Goal: Task Accomplishment & Management: Manage account settings

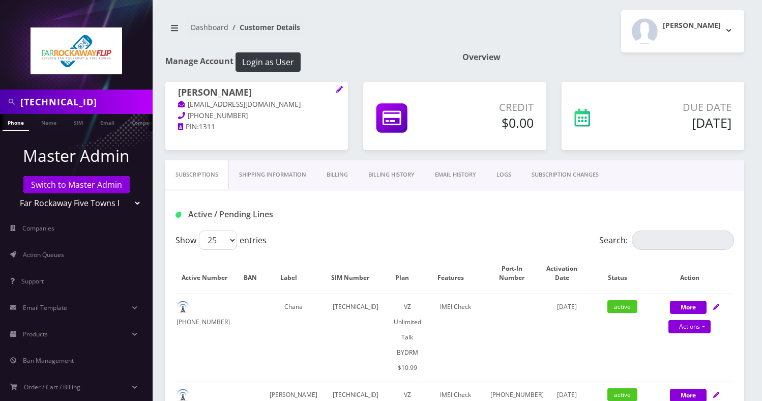
drag, startPoint x: 0, startPoint y: 0, endPoint x: 80, endPoint y: 183, distance: 199.4
click at [80, 183] on link "Switch to Master Admin" at bounding box center [76, 184] width 106 height 17
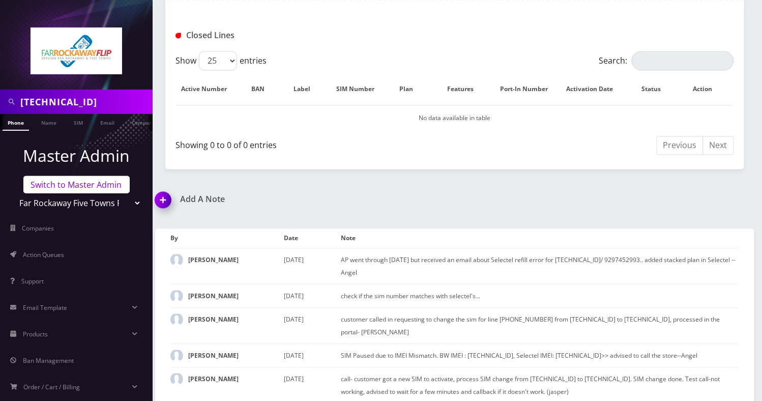
scroll to position [515, 0]
click at [85, 182] on link "Switch to Master Admin" at bounding box center [76, 184] width 106 height 17
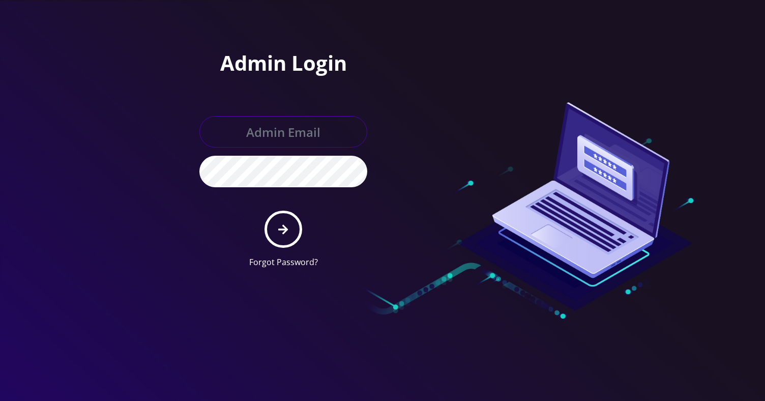
type input "[EMAIL_ADDRESS][DOMAIN_NAME]"
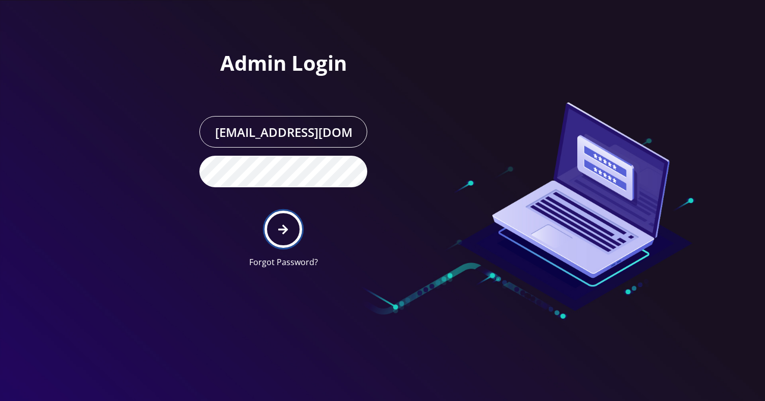
click at [284, 218] on button "submit" at bounding box center [282, 228] width 37 height 37
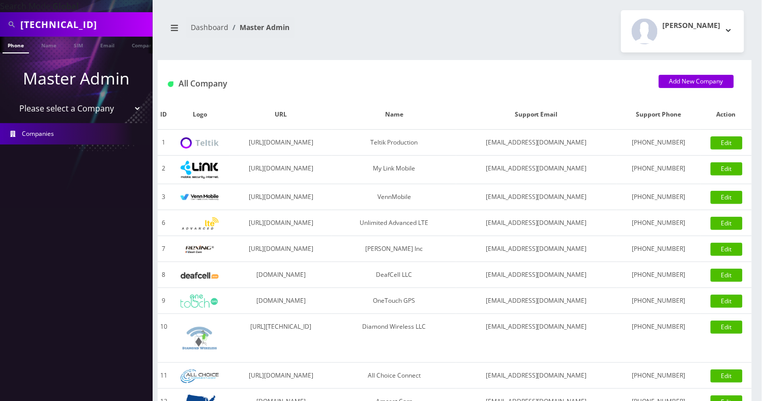
drag, startPoint x: 0, startPoint y: 0, endPoint x: 86, endPoint y: 22, distance: 88.7
click at [86, 22] on input "89148000010413033820" at bounding box center [85, 24] width 130 height 19
paste input "kia.qian.yin@gmail.com"
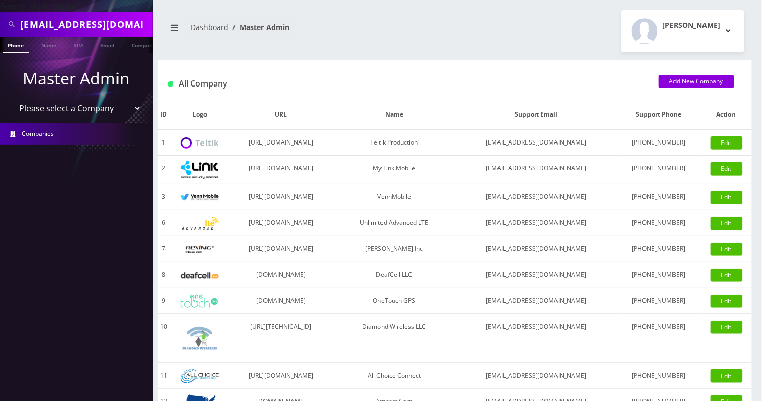
type input "kia.qian.yin@gmail.com"
click at [108, 40] on link "Email" at bounding box center [107, 45] width 24 height 17
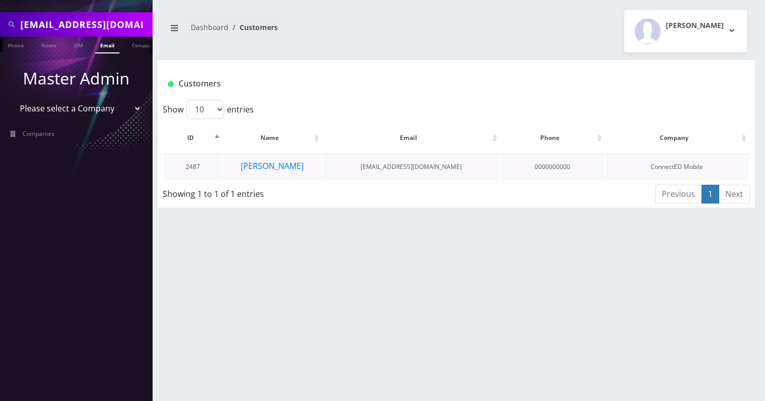
click at [307, 167] on td "Qian Yin" at bounding box center [272, 167] width 99 height 26
click at [279, 162] on button "Qian Yin" at bounding box center [272, 165] width 64 height 13
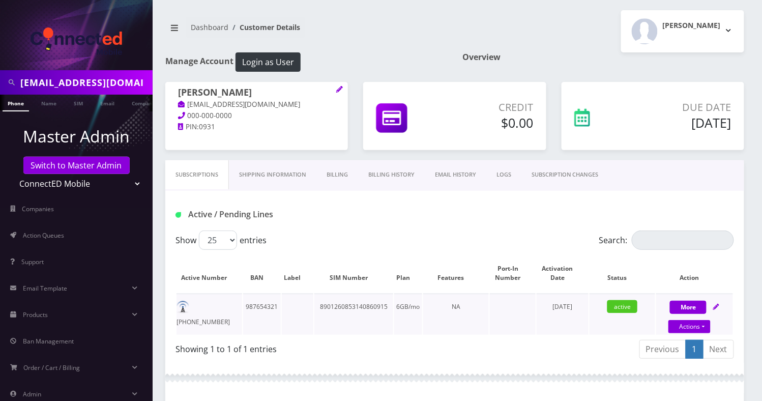
click at [215, 307] on td "646-714-7450" at bounding box center [209, 313] width 66 height 41
copy td "646-714-7450"
click at [392, 169] on link "Billing History" at bounding box center [391, 174] width 67 height 29
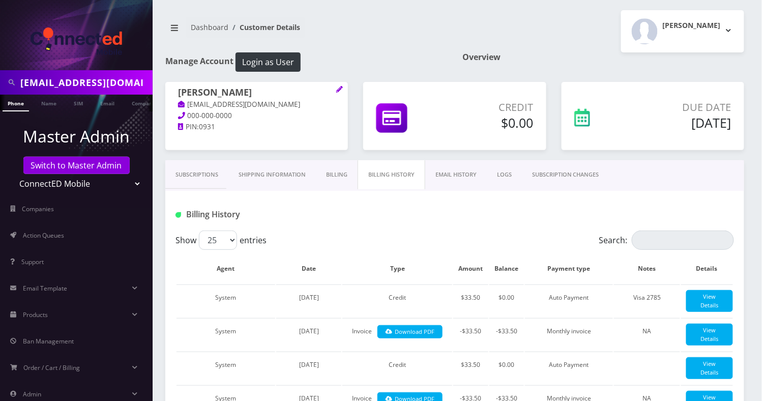
click at [373, 46] on div "Dashboard Customer Details Andie Kaplan Logout" at bounding box center [455, 31] width 594 height 42
click at [204, 170] on link "Subscriptions" at bounding box center [196, 174] width 63 height 29
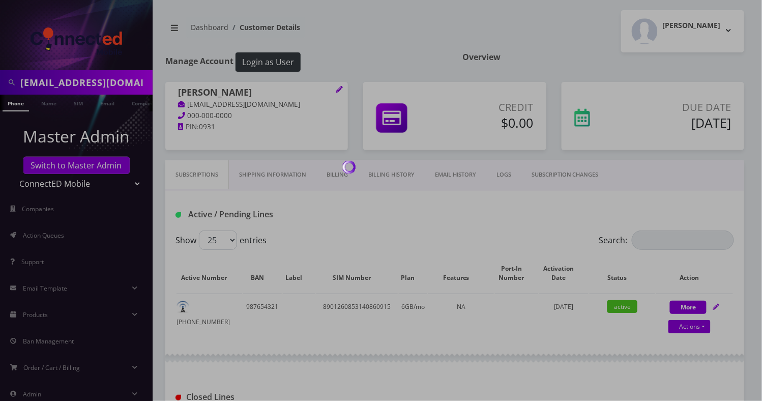
click at [210, 306] on div at bounding box center [381, 200] width 762 height 401
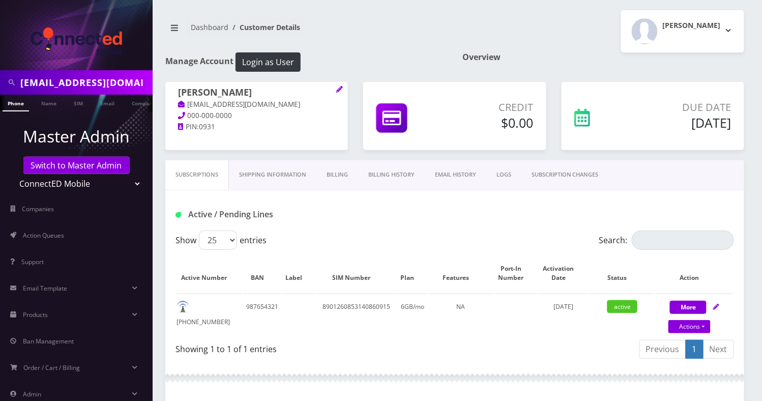
scroll to position [257, 0]
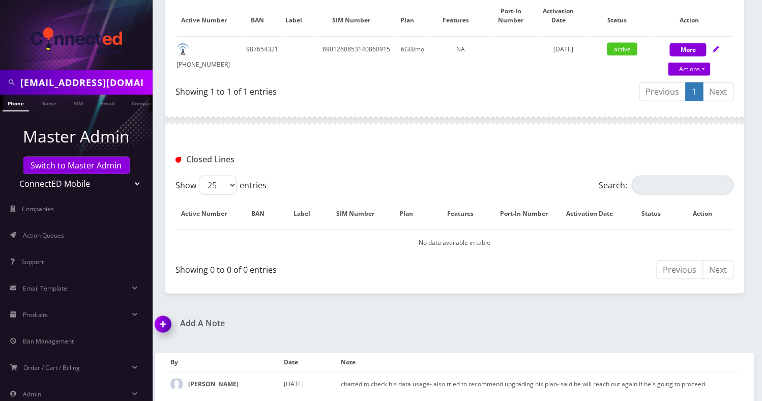
click at [164, 325] on img at bounding box center [165, 328] width 30 height 30
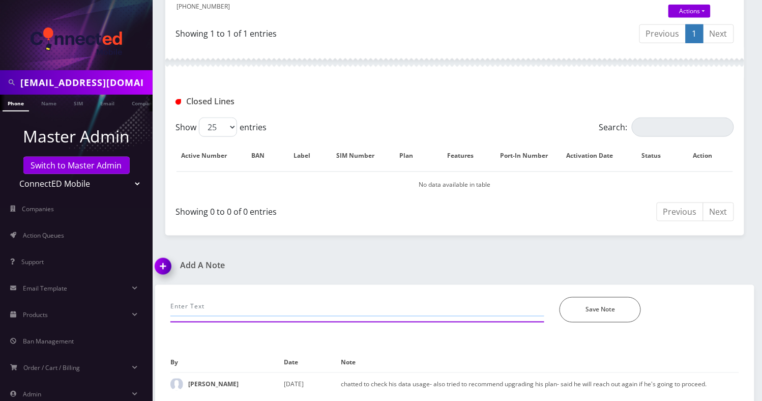
click at [210, 300] on input "text" at bounding box center [357, 306] width 374 height 19
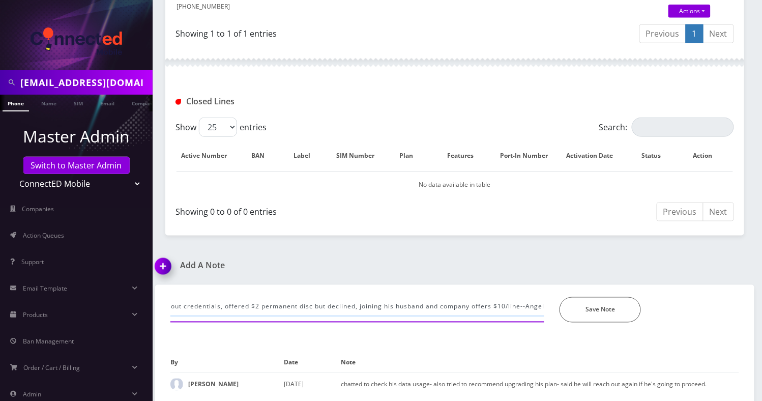
scroll to position [0, 49]
click at [521, 306] on input "provided port out credentials, offered $2 permanent disc but declined, joining …" at bounding box center [357, 306] width 374 height 19
type input "provided port out credentials, offered $2 permanent disc but declined, joining …"
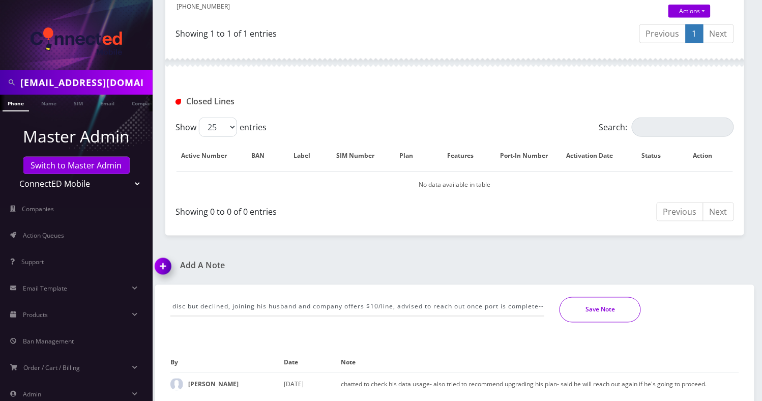
click at [599, 306] on button "Save Note" at bounding box center [599, 309] width 81 height 25
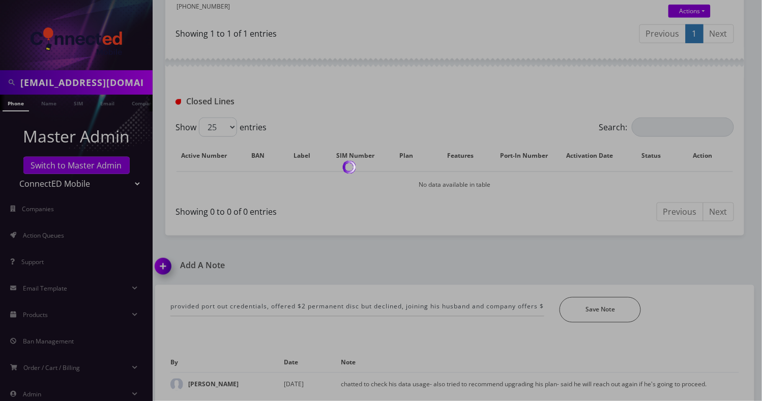
scroll to position [293, 0]
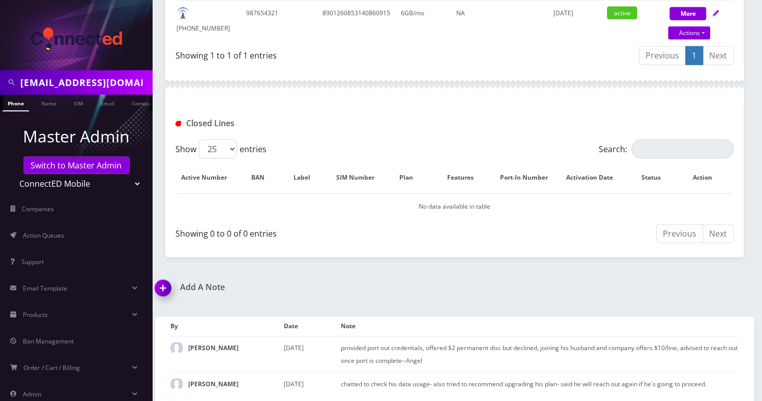
click at [391, 261] on div "kia.qian.yin@gmail.com Phone Name SIM Email Company Customer Dashboard Customer…" at bounding box center [454, 55] width 614 height 697
click at [28, 84] on input "kia.qian.yin@gmail.com" at bounding box center [85, 82] width 130 height 19
click at [73, 174] on select "Teltik Production My Link Mobile VennMobile Unlimited Advanced LTE Rexing Inc D…" at bounding box center [77, 183] width 130 height 19
click at [275, 109] on div "Closed Lines" at bounding box center [454, 120] width 579 height 40
click at [60, 167] on link "Switch to Master Admin" at bounding box center [76, 165] width 106 height 17
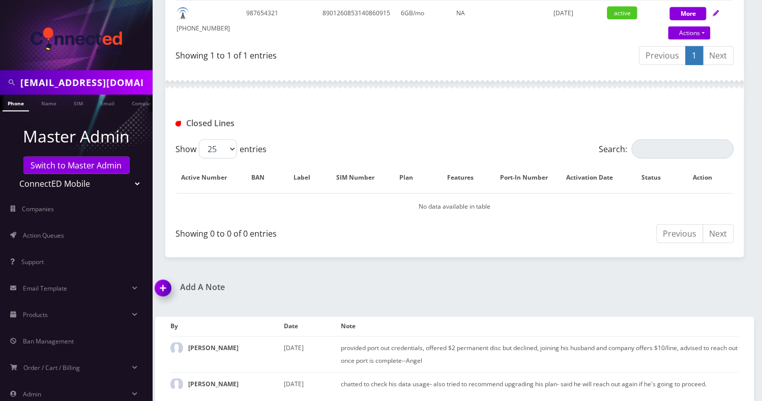
scroll to position [0, 5]
click at [93, 163] on link "Switch to Master Admin" at bounding box center [76, 165] width 106 height 17
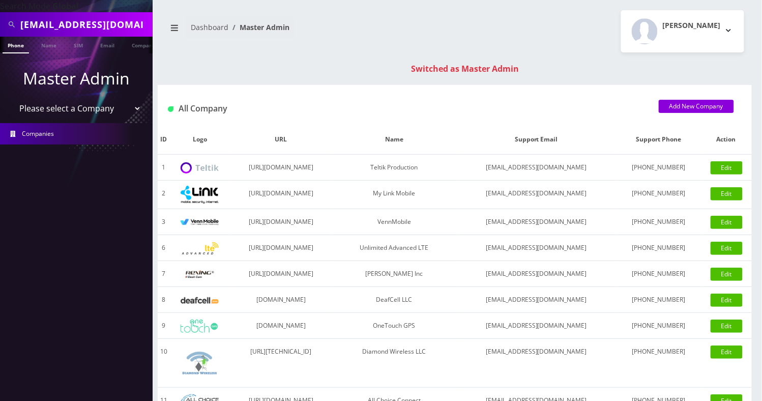
drag, startPoint x: 255, startPoint y: 47, endPoint x: 186, endPoint y: 57, distance: 69.9
click at [255, 47] on div "Dashboard Master Admin Angel Sabando Logout" at bounding box center [455, 31] width 594 height 42
click at [87, 23] on input "kia.qian.yin@gmail.com" at bounding box center [85, 24] width 130 height 19
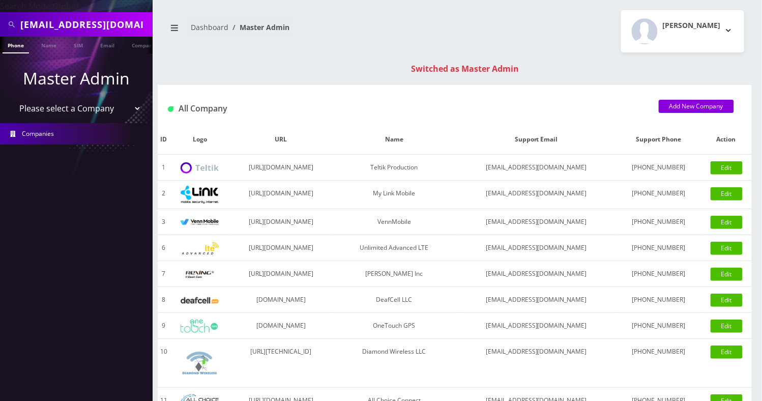
paste input "574-300-2075"
click at [62, 27] on input "574-300-2075" at bounding box center [85, 24] width 130 height 19
click at [43, 25] on input "574-3002075" at bounding box center [85, 24] width 130 height 19
type input "5743002075"
click at [46, 45] on link "Name" at bounding box center [48, 45] width 25 height 17
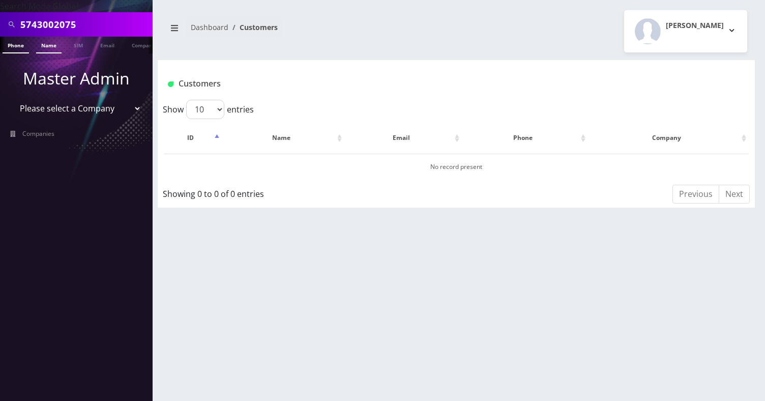
click at [25, 46] on link "Phone" at bounding box center [16, 45] width 26 height 17
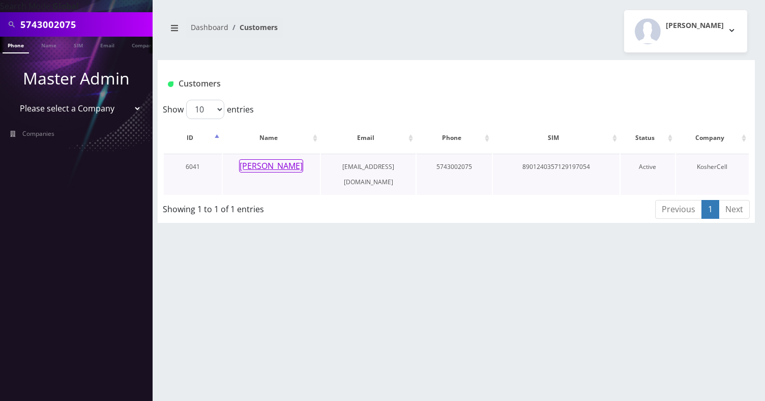
click at [282, 164] on button "[PERSON_NAME]" at bounding box center [271, 165] width 64 height 13
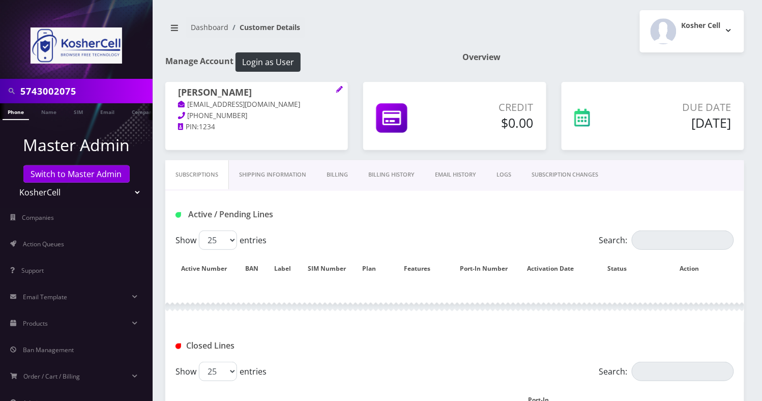
click at [400, 178] on link "Billing History" at bounding box center [391, 174] width 67 height 29
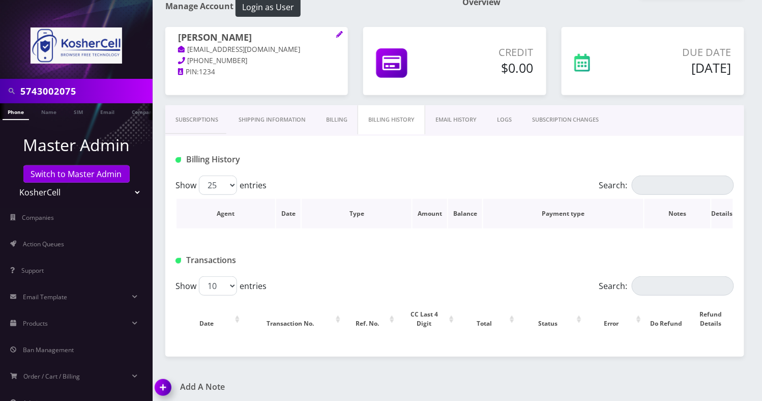
scroll to position [119, 0]
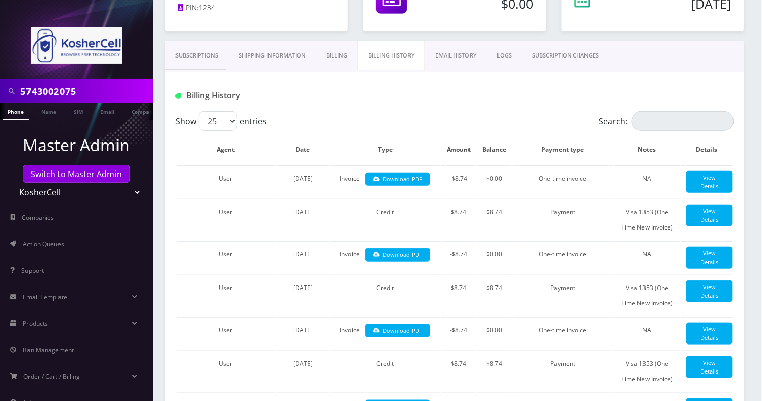
click at [339, 59] on link "Billing" at bounding box center [337, 55] width 42 height 29
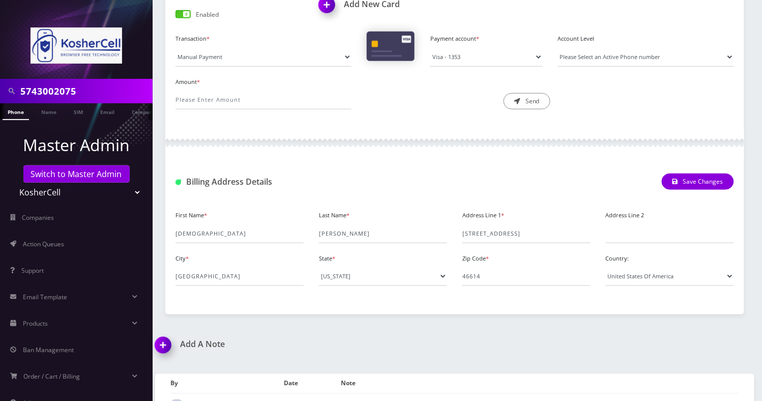
scroll to position [255, 0]
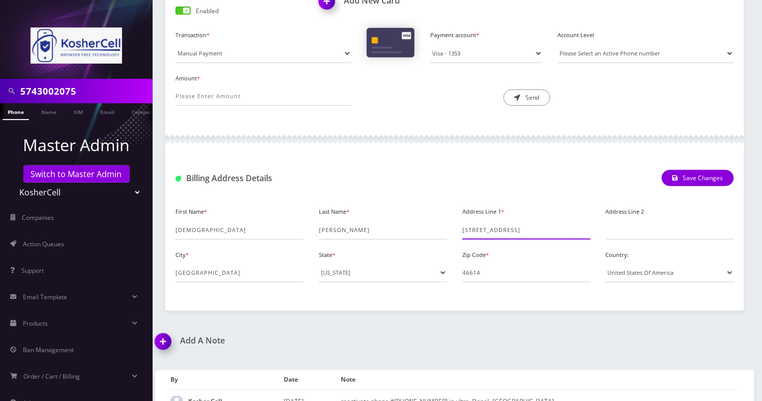
click at [502, 231] on input "3207 High St" at bounding box center [526, 229] width 128 height 19
click at [220, 271] on input "South Bend" at bounding box center [239, 272] width 128 height 19
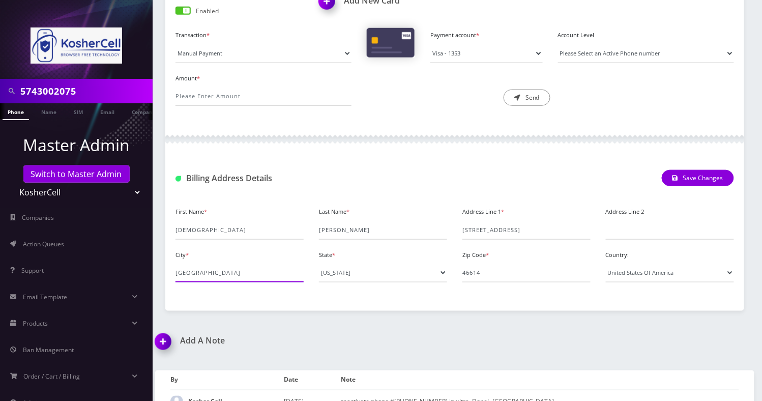
click at [220, 271] on input "South Bend" at bounding box center [239, 272] width 128 height 19
click at [78, 92] on input "5743002075" at bounding box center [85, 90] width 130 height 19
paste input "8496478"
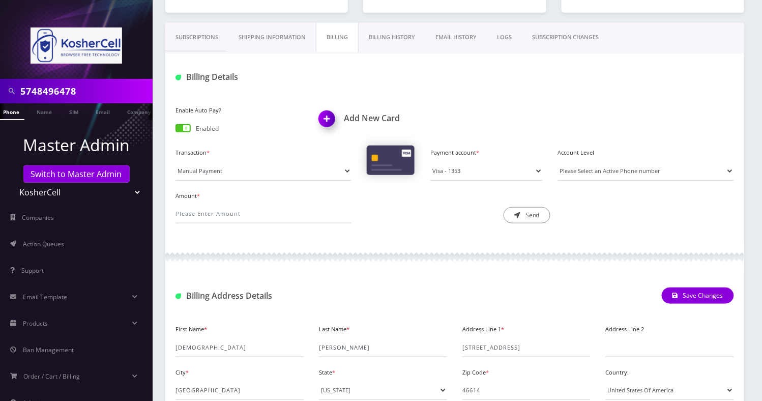
scroll to position [0, 0]
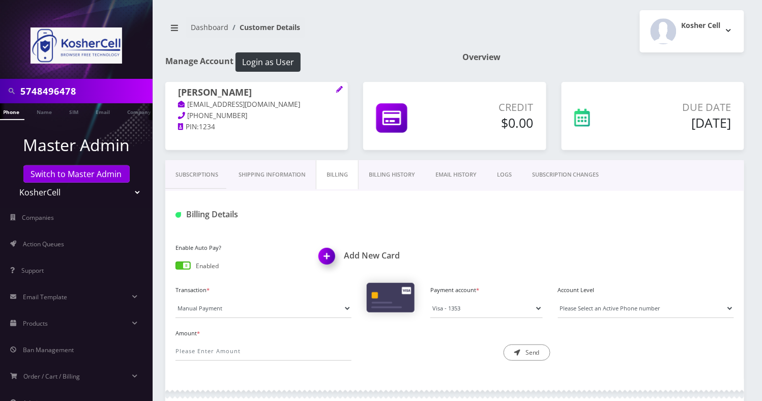
type input "5748496478"
click at [567, 174] on link "SUBSCRIPTION CHANGES" at bounding box center [565, 174] width 87 height 29
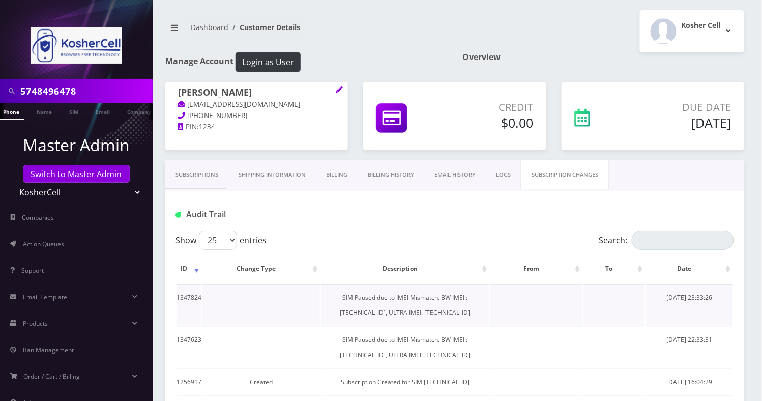
click at [455, 315] on td "SIM Paused due to IMEI Mismatch. BW IMEI : 990016033612464, ULTRA IMEI: 0159620…" at bounding box center [405, 304] width 168 height 41
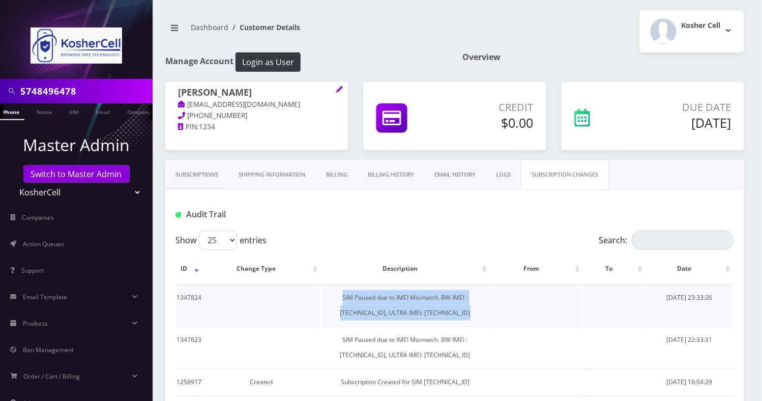
click at [455, 315] on td "SIM Paused due to IMEI Mismatch. BW IMEI : 990016033612464, ULTRA IMEI: 0159620…" at bounding box center [405, 304] width 168 height 41
copy td "SIM Paused due to IMEI Mismatch. BW IMEI : 990016033612464, ULTRA IMEI: 0159620…"
click at [204, 172] on link "Subscriptions" at bounding box center [196, 174] width 63 height 29
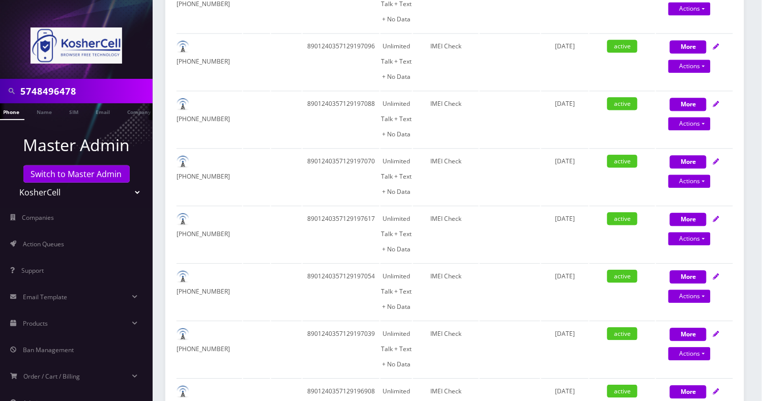
scroll to position [678, 0]
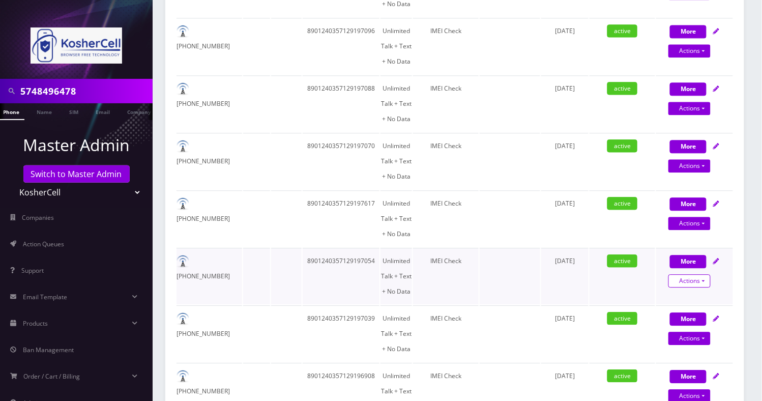
select select "363"
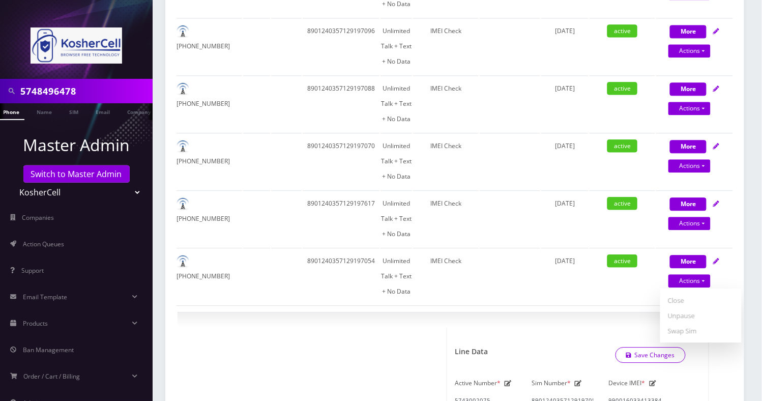
click at [62, 86] on input "5748496478" at bounding box center [85, 90] width 130 height 19
click at [15, 112] on link "Phone" at bounding box center [16, 111] width 26 height 17
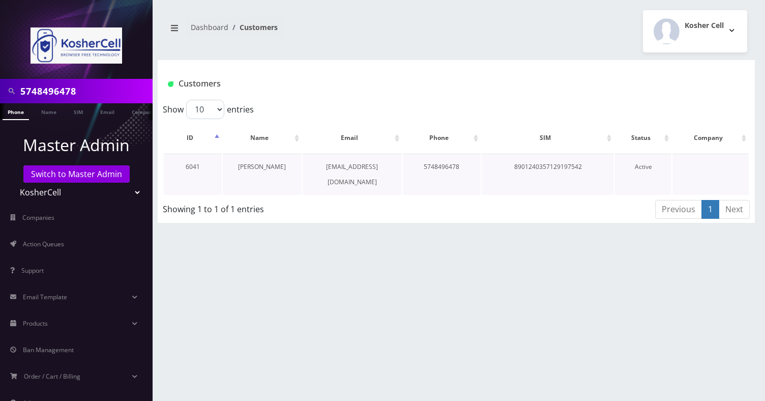
click at [263, 164] on link "[PERSON_NAME]" at bounding box center [262, 166] width 48 height 9
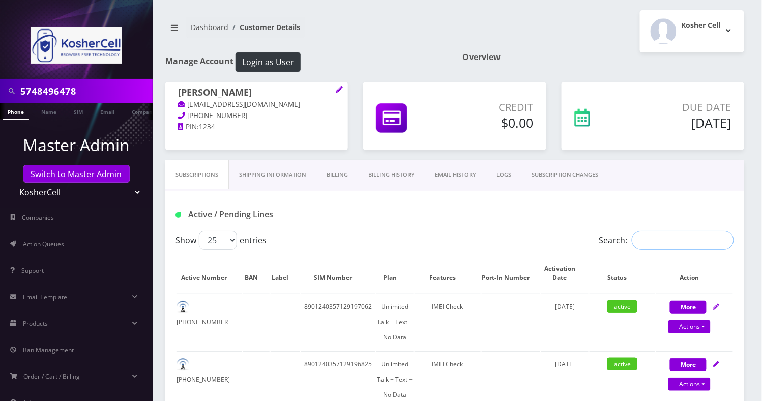
click at [652, 236] on input "Search:" at bounding box center [682, 239] width 102 height 19
click at [592, 181] on link "SUBSCRIPTION CHANGES" at bounding box center [564, 174] width 87 height 29
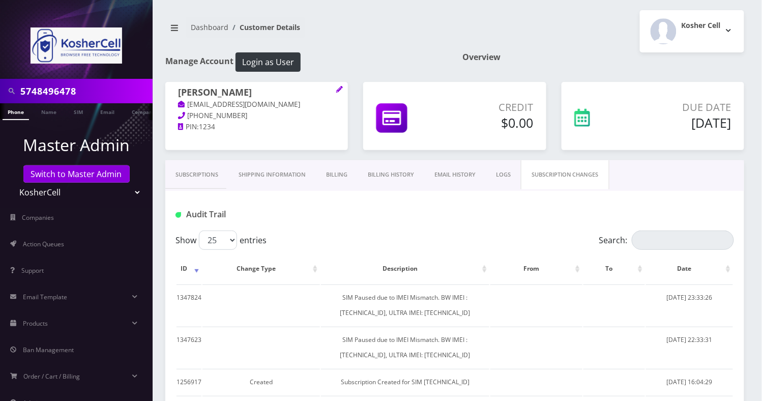
click at [192, 171] on link "Subscriptions" at bounding box center [196, 174] width 63 height 29
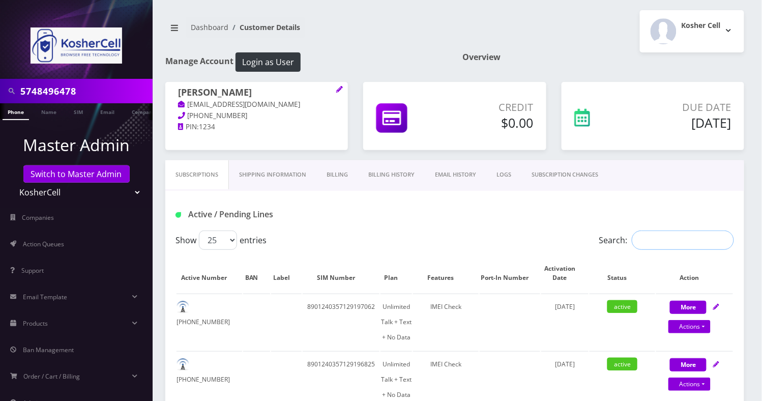
click at [641, 244] on input "Search:" at bounding box center [682, 239] width 102 height 19
click at [656, 243] on input "Search:" at bounding box center [682, 239] width 102 height 19
paste input "5748496478"
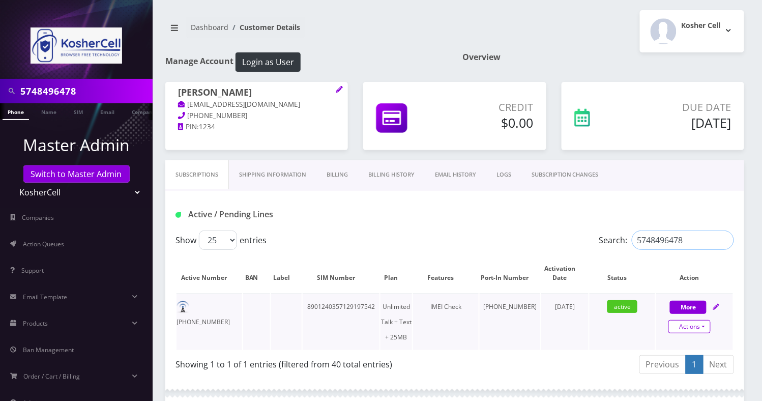
type input "5748496478"
click at [710, 324] on link "Actions" at bounding box center [689, 326] width 42 height 13
select select "364"
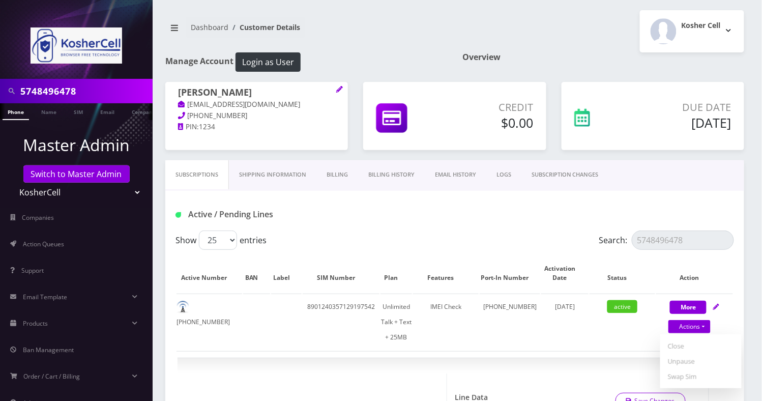
click at [557, 169] on link "SUBSCRIPTION CHANGES" at bounding box center [564, 174] width 87 height 29
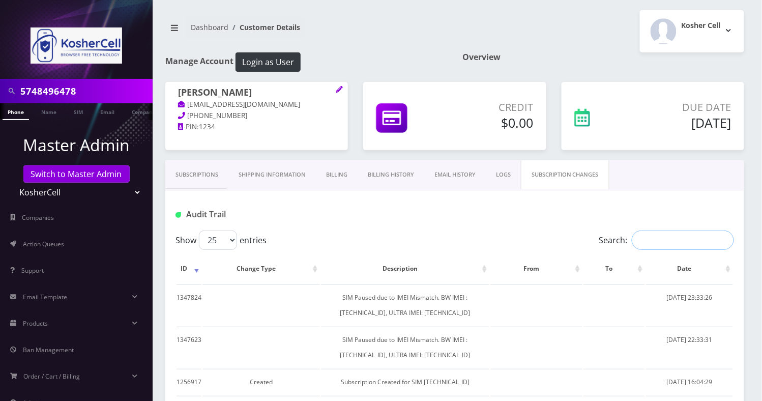
click at [654, 241] on input "Search:" at bounding box center [682, 239] width 102 height 19
paste input "990016033643873"
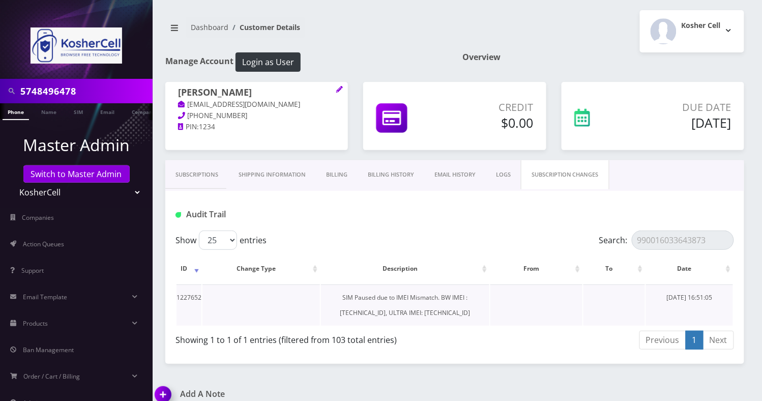
drag, startPoint x: 462, startPoint y: 312, endPoint x: 314, endPoint y: 296, distance: 149.2
click at [321, 296] on td "SIM Paused due to IMEI Mismatch. BW IMEI : 990016033643873, ULTRA IMEI: 3514865…" at bounding box center [405, 304] width 168 height 41
copy td "SIM Paused due to IMEI Mismatch. BW IMEI : 990016033643873, ULTRA IMEI: 3514865…"
click at [669, 243] on input "990016033643873" at bounding box center [682, 239] width 102 height 19
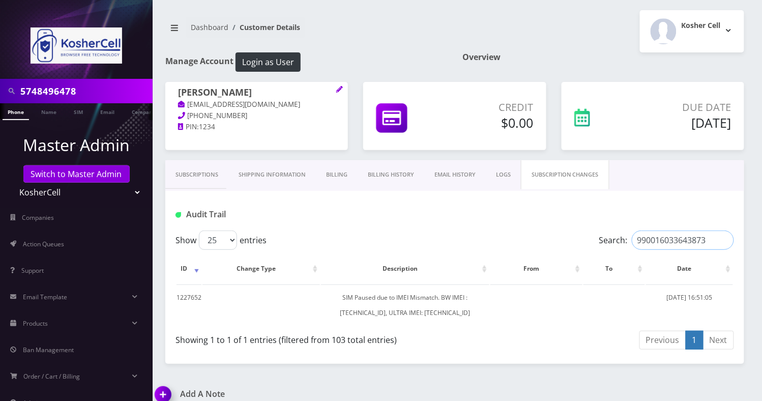
paste input "5743002075"
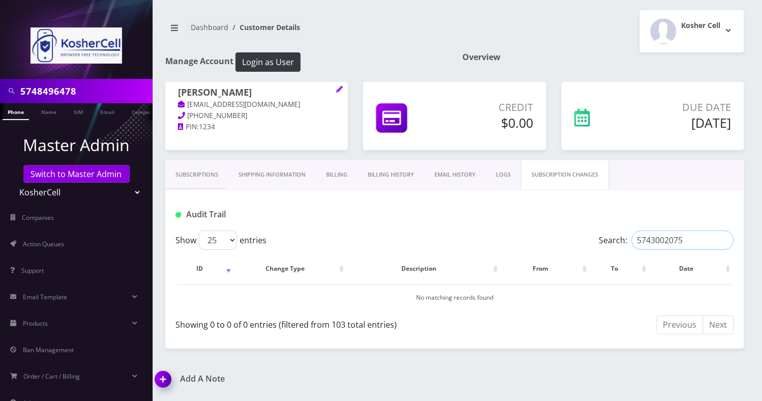
click at [674, 239] on input "5743002075" at bounding box center [682, 239] width 102 height 19
paste input "8496478"
click at [693, 239] on input "5748496478" at bounding box center [682, 239] width 102 height 19
type input "5748496478"
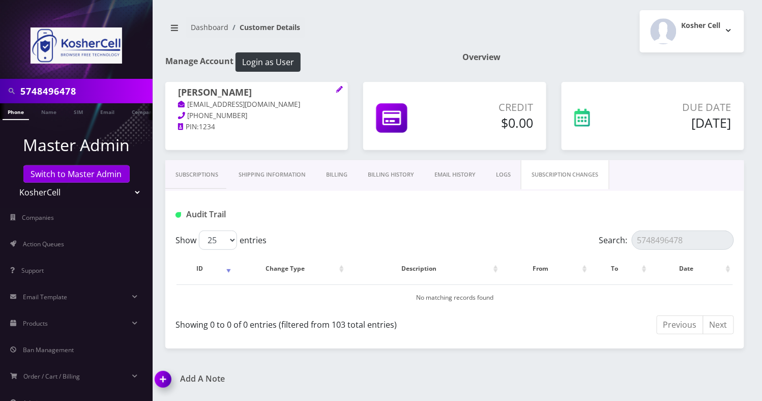
click at [198, 176] on link "Subscriptions" at bounding box center [196, 174] width 63 height 29
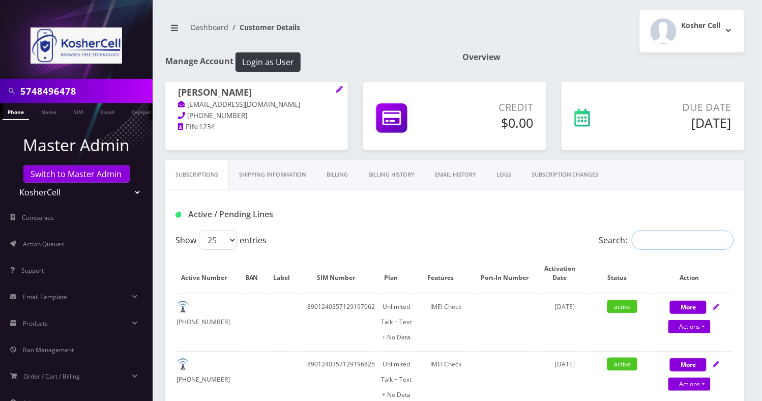
click at [662, 244] on input "Search:" at bounding box center [682, 239] width 102 height 19
paste input "5743002075"
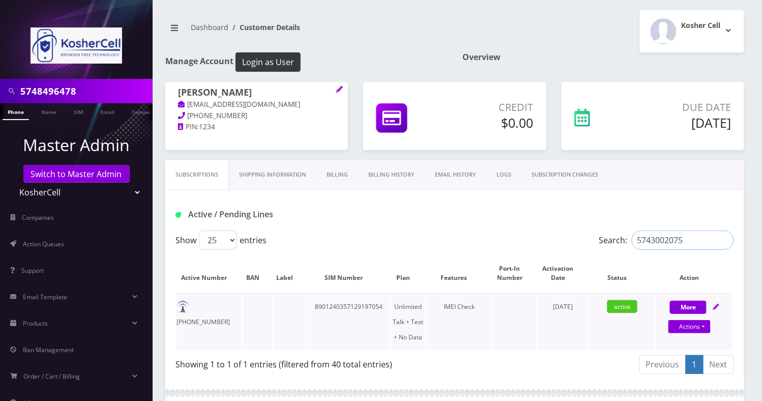
type input "5743002075"
click at [353, 307] on td "8901240357129197054" at bounding box center [348, 321] width 83 height 56
copy td "8901240357129197054"
click at [700, 325] on link "Actions" at bounding box center [689, 326] width 42 height 13
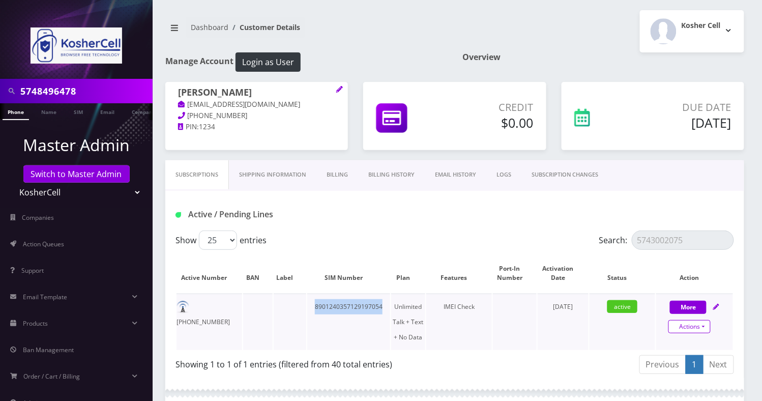
select select "363"
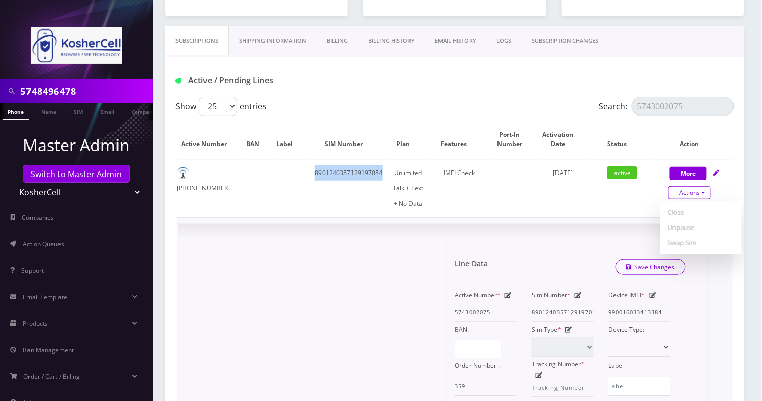
scroll to position [135, 0]
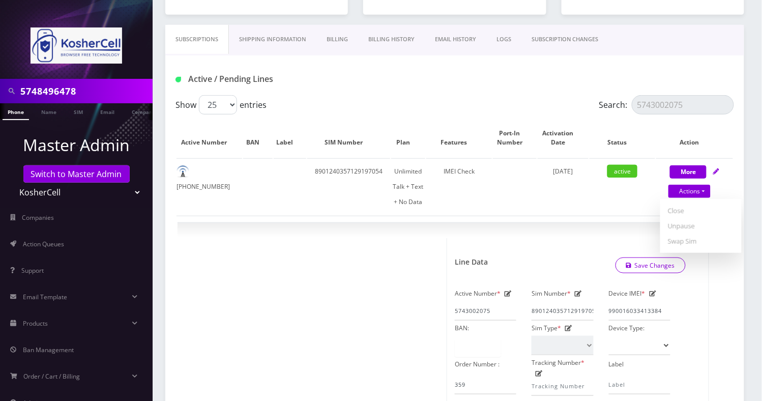
click at [582, 41] on link "SUBSCRIPTION CHANGES" at bounding box center [564, 39] width 87 height 29
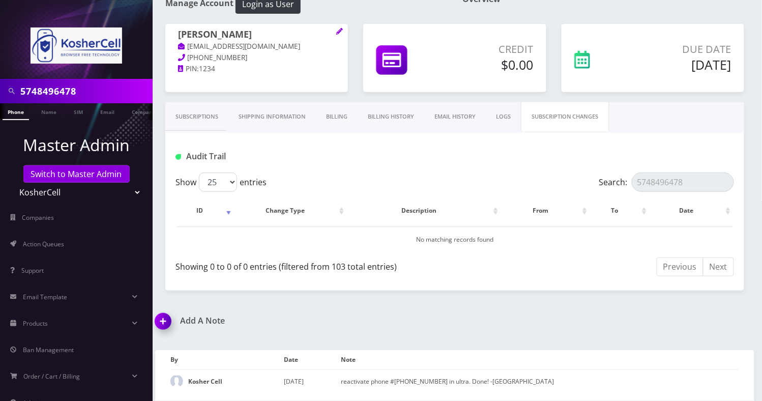
scroll to position [56, 0]
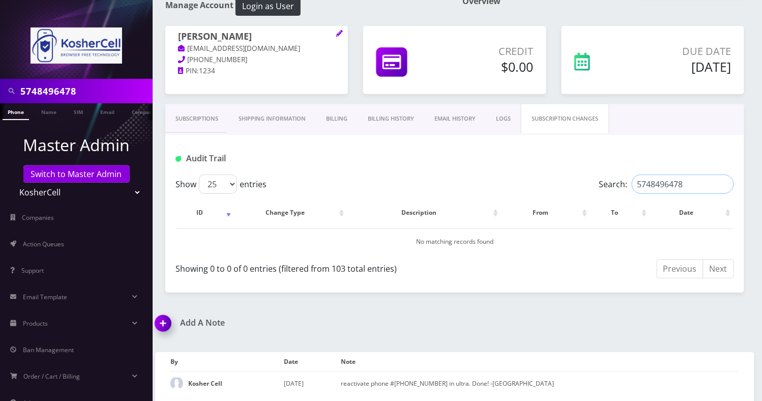
click at [661, 186] on input "5748496478" at bounding box center [682, 183] width 102 height 19
paste input "990016033413384"
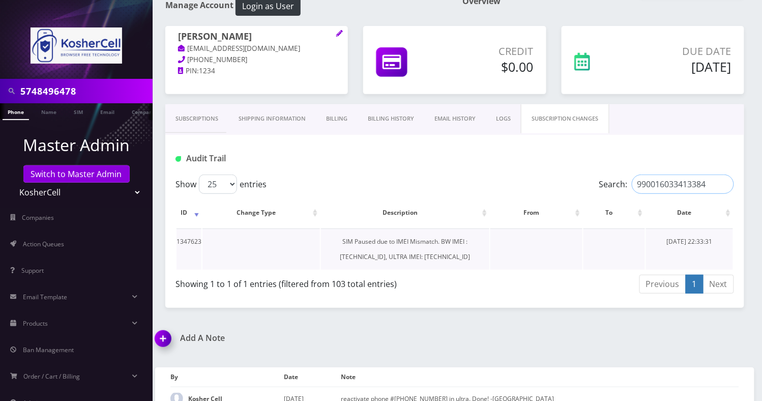
type input "990016033413384"
drag, startPoint x: 459, startPoint y: 255, endPoint x: 315, endPoint y: 243, distance: 144.4
click at [321, 243] on td "SIM Paused due to IMEI Mismatch. BW IMEI : 990016033413384, ULTRA IMEI: 3562261…" at bounding box center [405, 248] width 168 height 41
copy td "SIM Paused due to IMEI Mismatch. BW IMEI : 990016033413384, ULTRA IMEI: 3562261…"
click at [322, 165] on div "Audit Trail" at bounding box center [263, 158] width 191 height 17
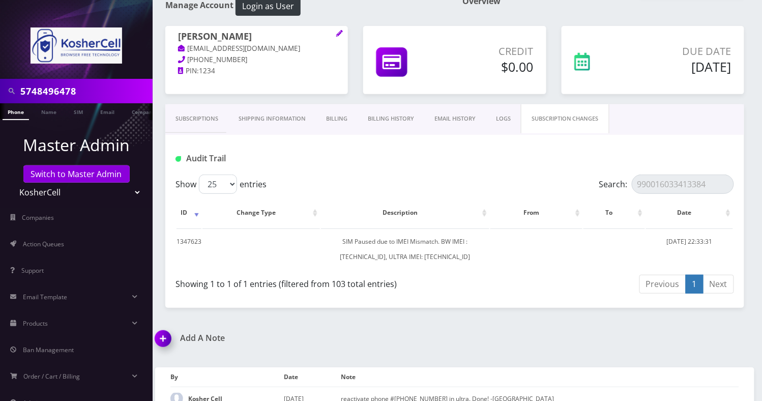
click at [196, 116] on link "Subscriptions" at bounding box center [196, 118] width 63 height 29
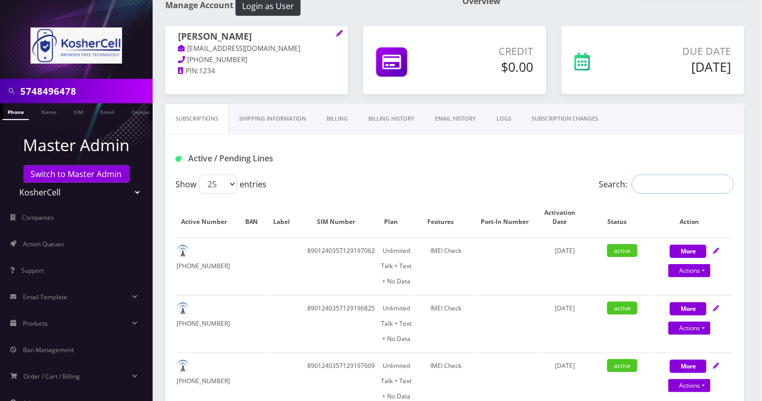
click at [672, 186] on input "Search:" at bounding box center [682, 183] width 102 height 19
paste input "5743002075"
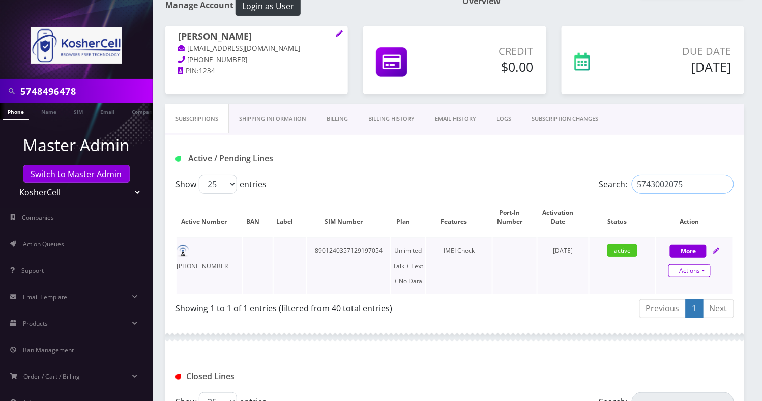
type input "5743002075"
click at [694, 268] on link "Actions" at bounding box center [689, 270] width 42 height 13
select select "363"
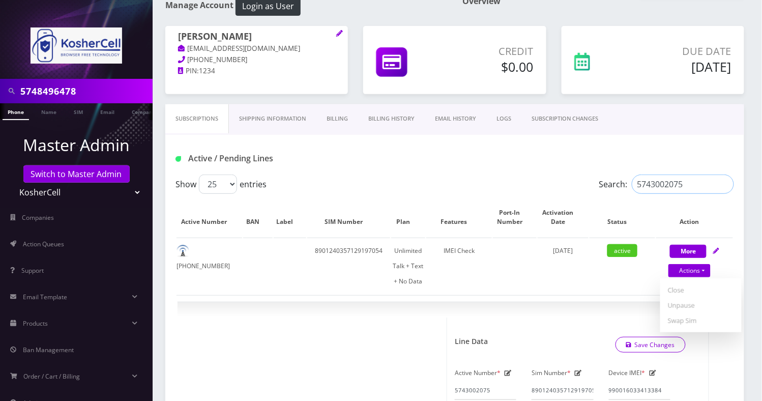
click at [668, 186] on input "5743002075" at bounding box center [682, 183] width 102 height 19
paste input "8496478"
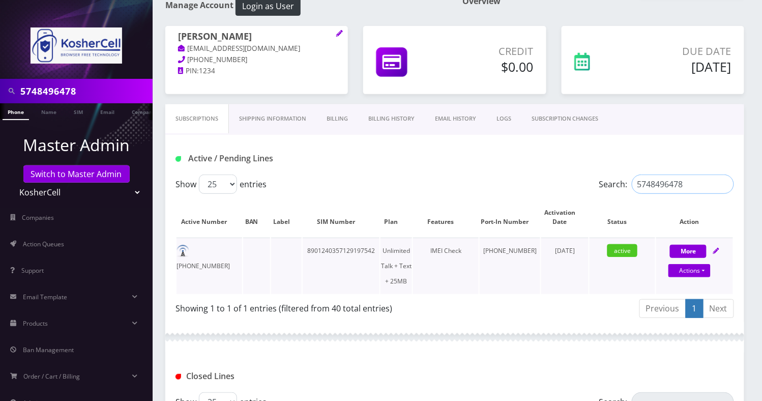
type input "5748496478"
click at [700, 276] on div "Actions Suspend Close Unpause Swap Sim" at bounding box center [689, 270] width 77 height 15
select select "364"
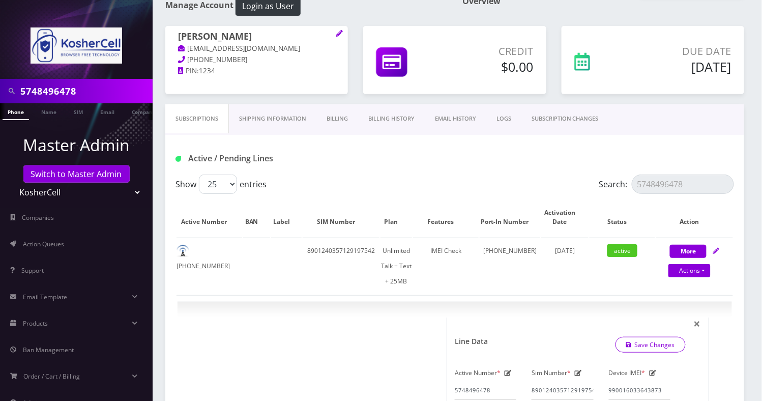
click at [552, 113] on link "SUBSCRIPTION CHANGES" at bounding box center [564, 118] width 87 height 29
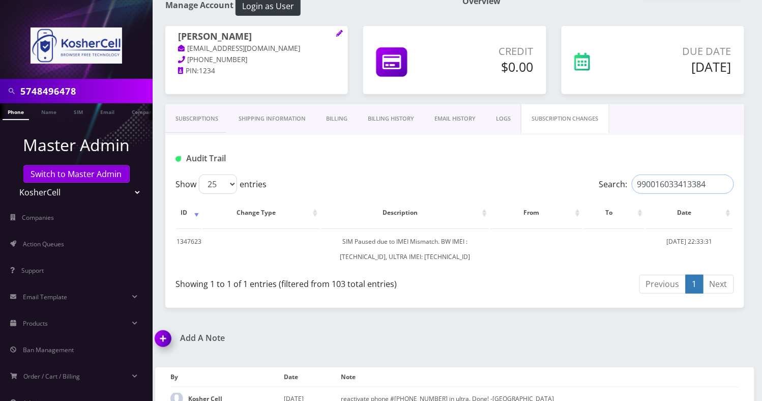
click at [654, 182] on input "990016033413384" at bounding box center [682, 183] width 102 height 19
paste input "643873"
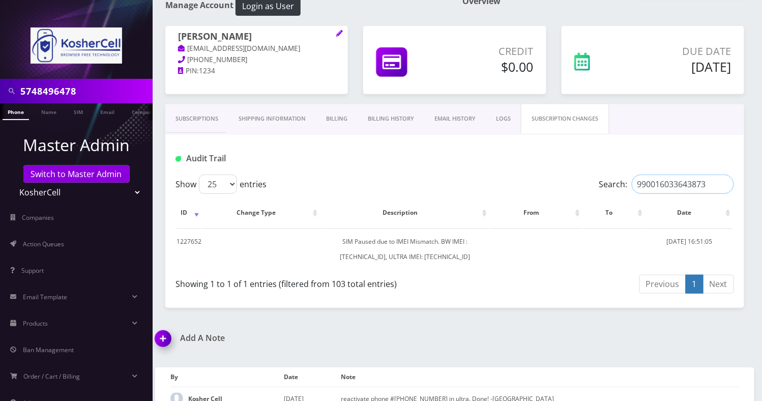
click at [655, 180] on input "990016033643873" at bounding box center [682, 183] width 102 height 19
paste input "413384"
type input "990016033413384"
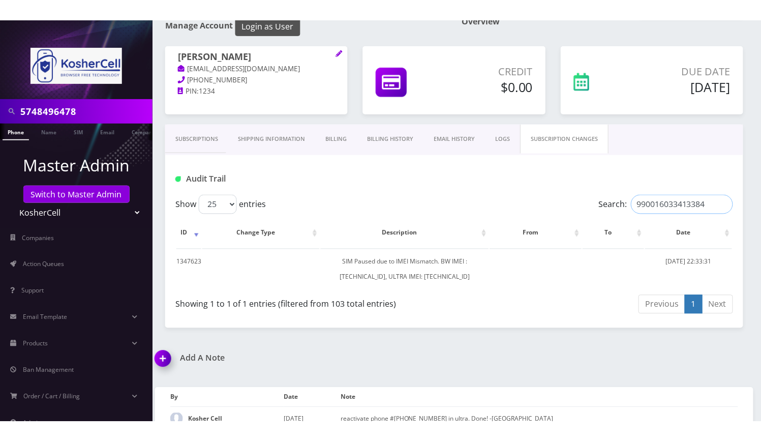
scroll to position [31, 0]
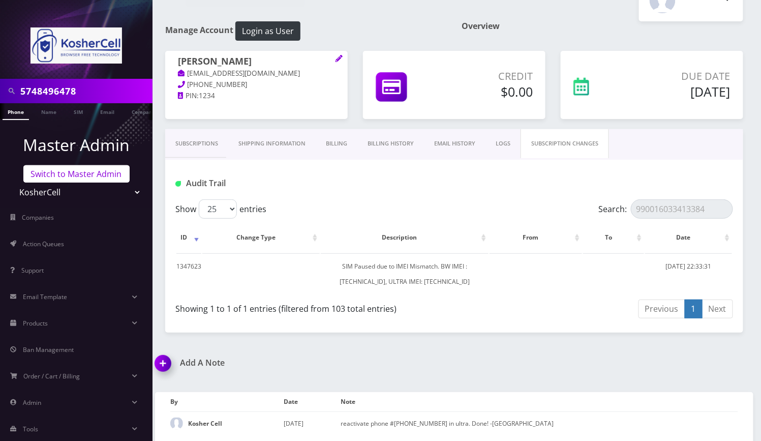
click at [71, 171] on link "Switch to Master Admin" at bounding box center [76, 173] width 106 height 17
click at [66, 173] on link "Switch to Master Admin" at bounding box center [76, 173] width 106 height 17
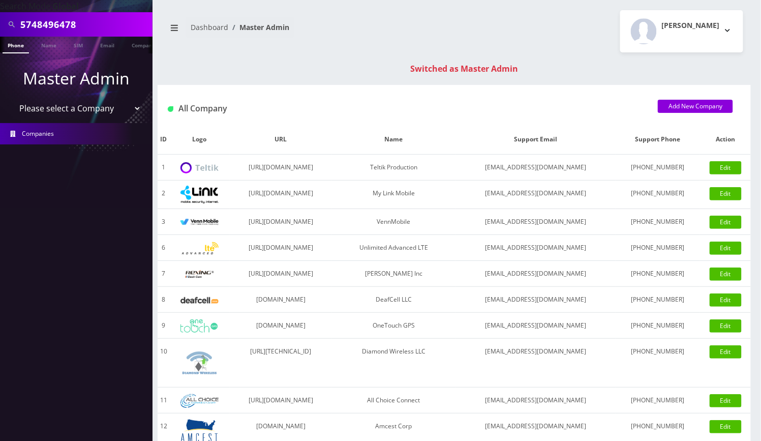
click at [62, 21] on input "5748496478" at bounding box center [85, 24] width 130 height 19
paste input "9082169594"
type input "9082169594"
click at [19, 47] on link "Phone" at bounding box center [16, 45] width 26 height 17
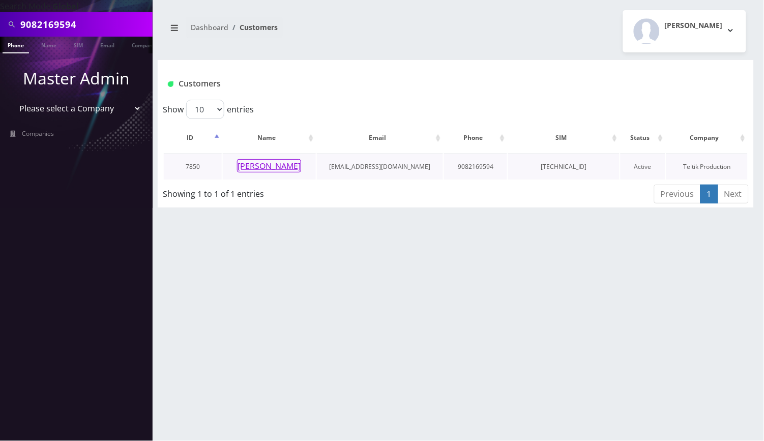
click at [267, 165] on button "[PERSON_NAME]" at bounding box center [269, 165] width 64 height 13
click at [353, 320] on div "9082169594 Phone Name SIM Email Company Customer Dashboard Customers [PERSON_NA…" at bounding box center [455, 220] width 616 height 441
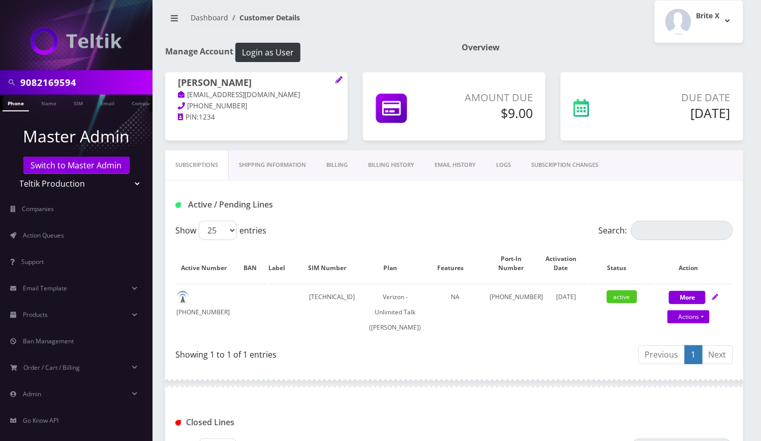
scroll to position [6, 0]
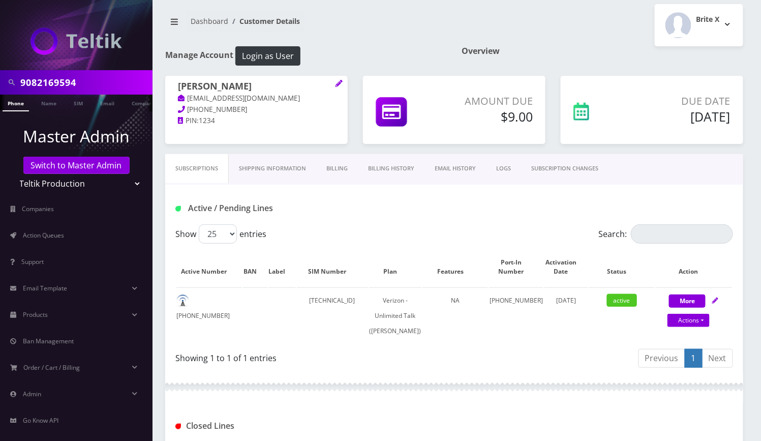
click at [337, 208] on h1 "Active / Pending Lines" at bounding box center [263, 208] width 176 height 10
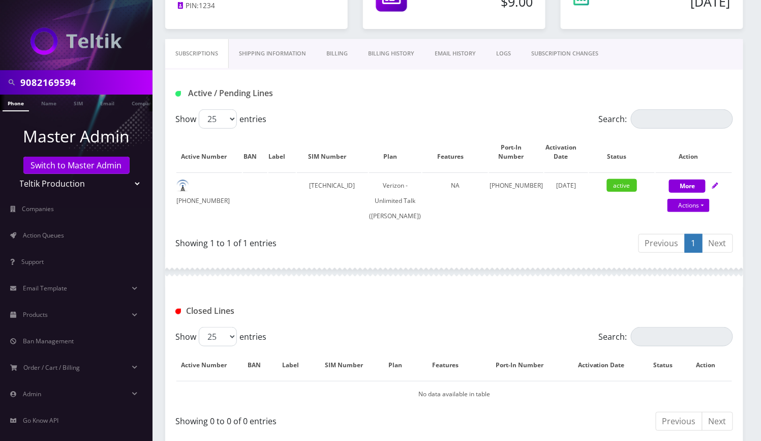
scroll to position [345, 0]
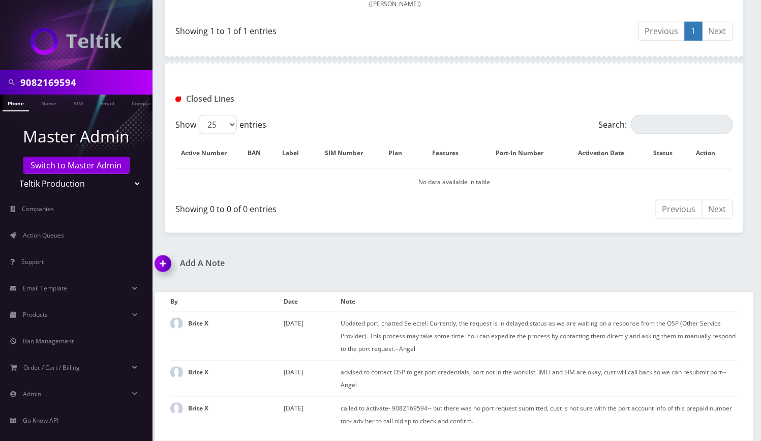
click at [167, 264] on img at bounding box center [165, 267] width 30 height 30
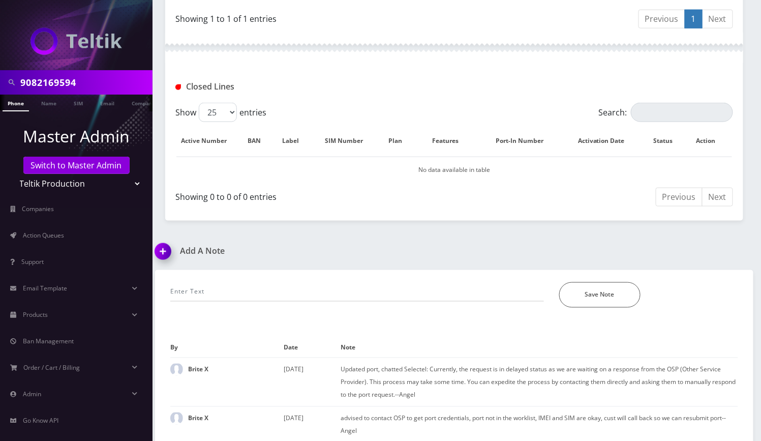
scroll to position [403, 0]
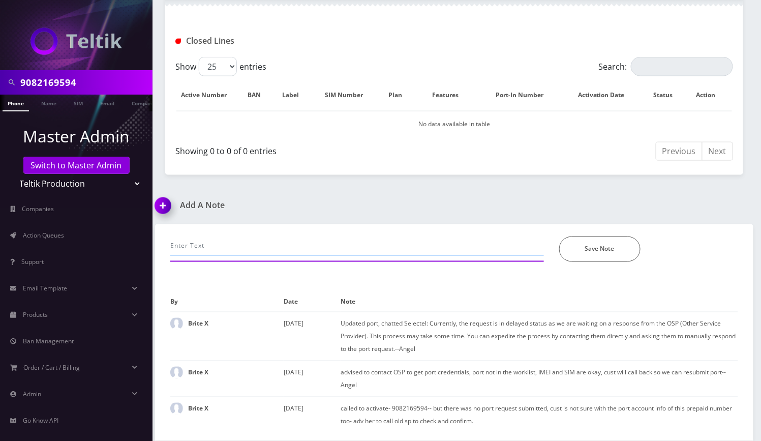
click at [238, 243] on input "text" at bounding box center [357, 245] width 374 height 19
click at [262, 248] on input "call- refreshed call waiting by [PERSON_NAME], workingnow--[PERSON_NAME]" at bounding box center [357, 245] width 374 height 19
click at [258, 244] on input "call- refreshed call waiting by [PERSON_NAME], workingnow--[PERSON_NAME]" at bounding box center [357, 245] width 374 height 19
type input "call- refreshed call waiting feature by [PERSON_NAME], workingnow--Angel"
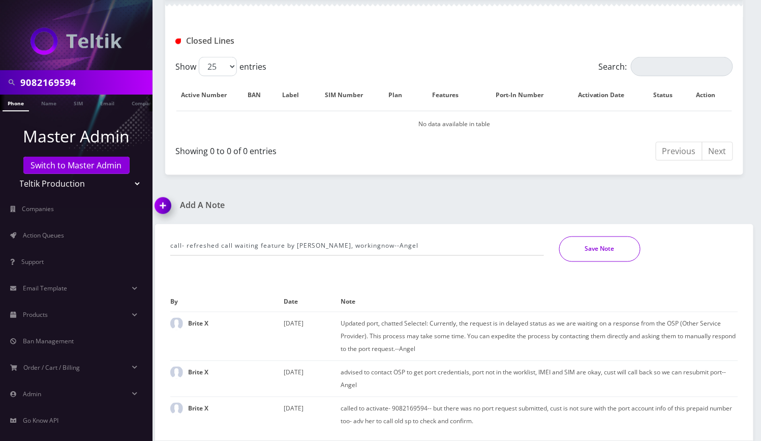
click at [589, 248] on button "Save Note" at bounding box center [599, 248] width 81 height 25
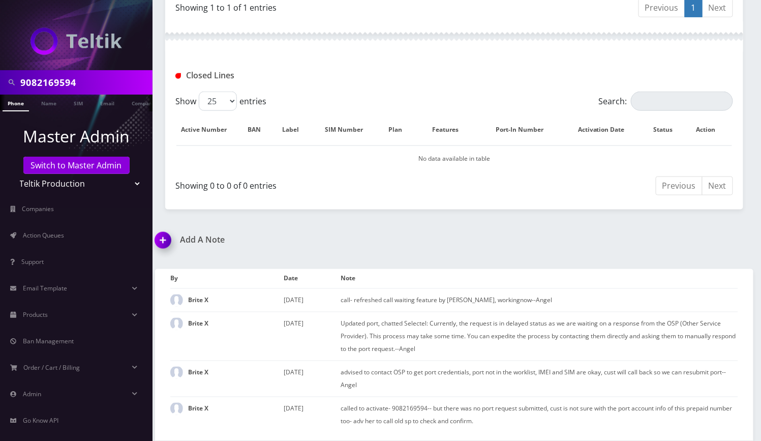
scroll to position [369, 0]
click at [414, 14] on div "Showing 1 to 1 of 1 entries" at bounding box center [310, 5] width 271 height 16
click at [63, 165] on link "Switch to Master Admin" at bounding box center [76, 165] width 106 height 17
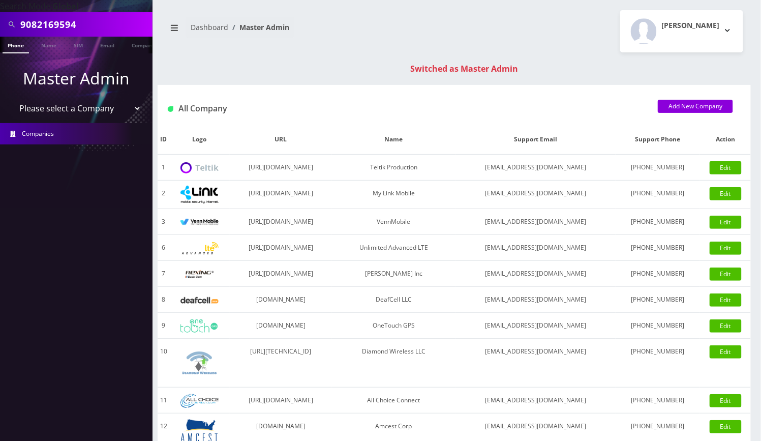
click at [68, 25] on input "9082169594" at bounding box center [85, 24] width 130 height 19
paste input "295859928"
type input "9295859928"
click at [5, 42] on li at bounding box center [5, 47] width 10 height 25
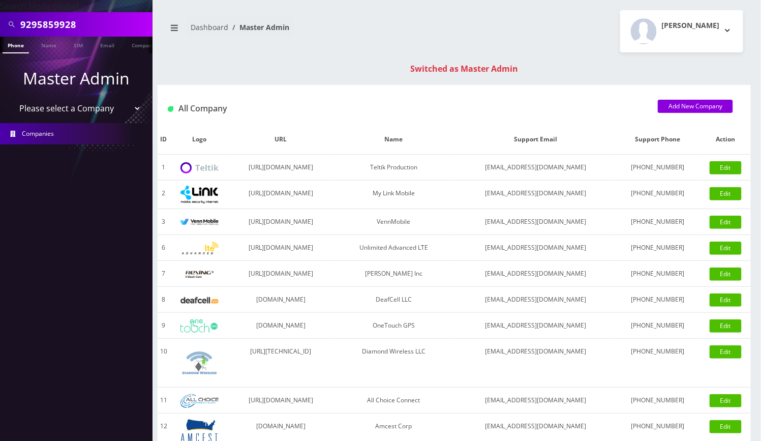
click at [11, 45] on link "Phone" at bounding box center [16, 45] width 26 height 17
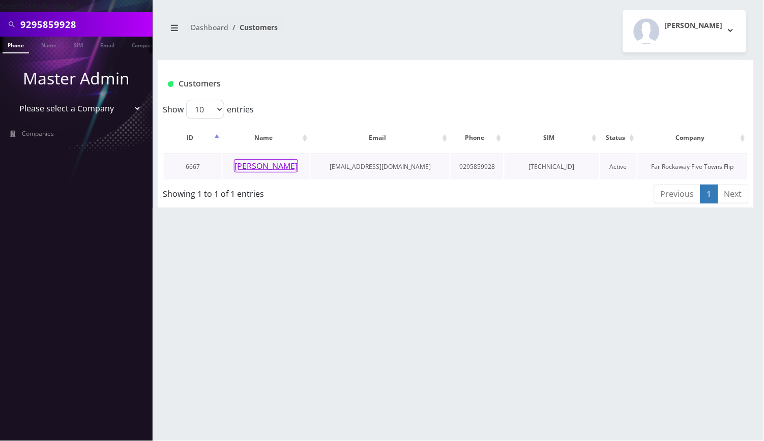
click at [267, 159] on button "[PERSON_NAME]" at bounding box center [266, 165] width 64 height 13
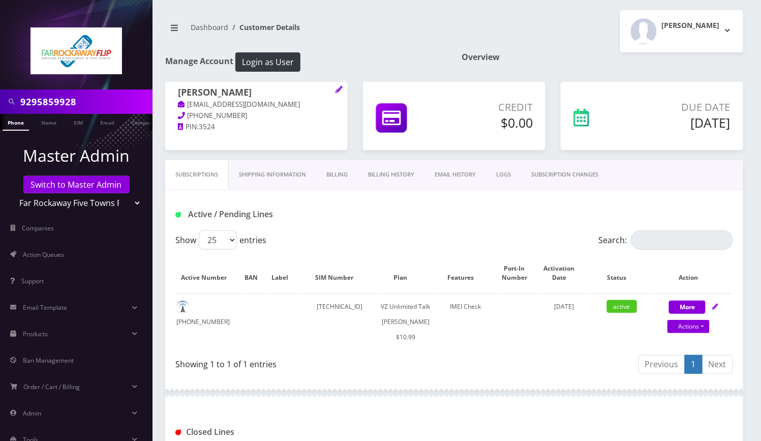
click at [526, 29] on div "[PERSON_NAME] Logout" at bounding box center [603, 31] width 297 height 42
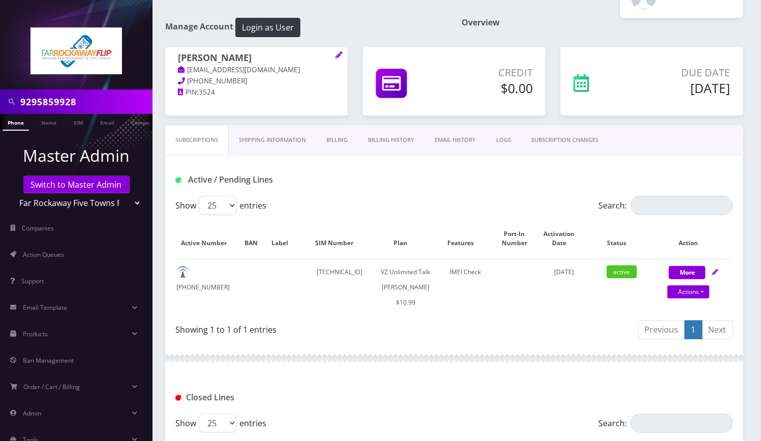
scroll to position [68, 0]
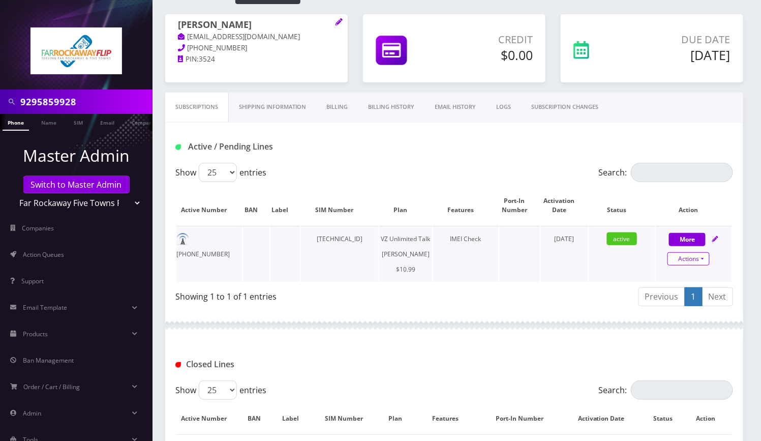
click at [694, 260] on link "Actions" at bounding box center [689, 258] width 42 height 13
select select "366"
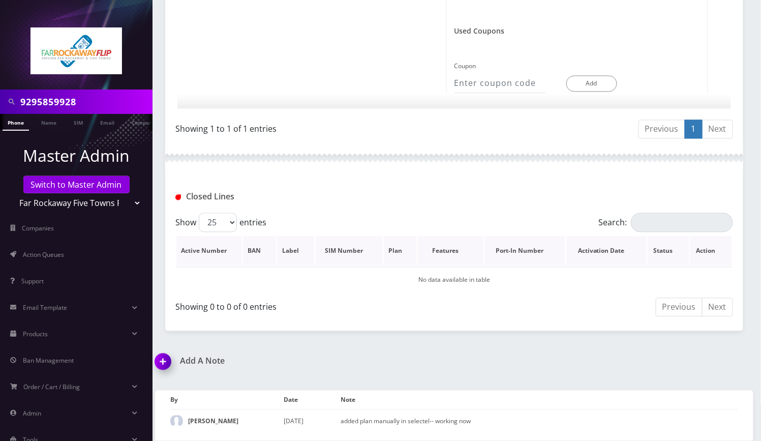
scroll to position [641, 0]
click at [167, 359] on img at bounding box center [165, 365] width 30 height 30
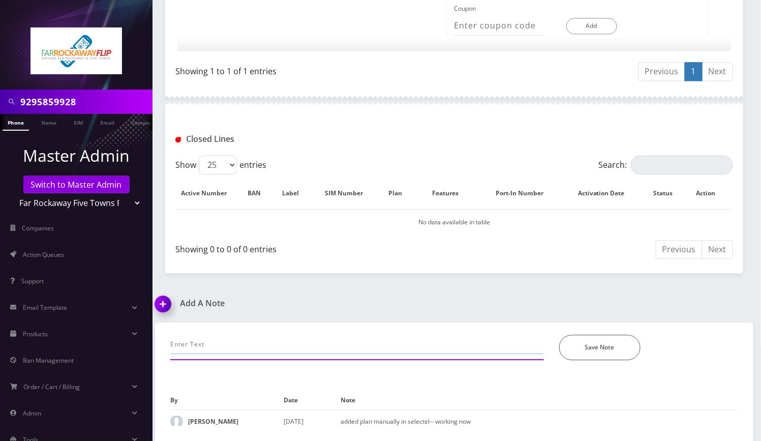
click at [232, 345] on input "text" at bounding box center [357, 344] width 374 height 19
type input "call- unable to make calls, chatted selectel to refresh, working now--Angel"
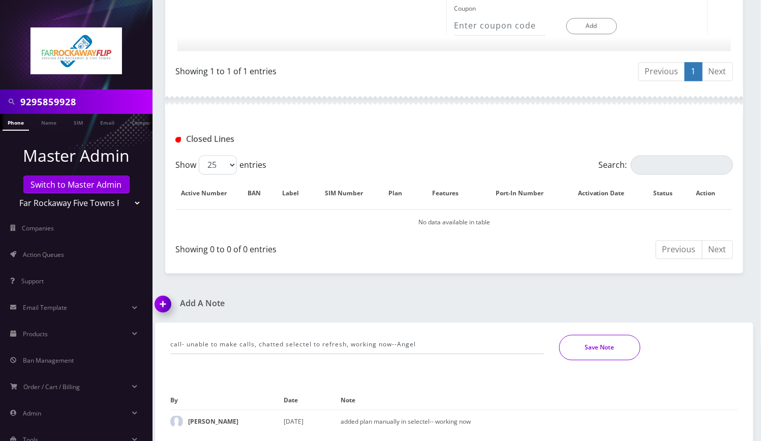
click at [592, 341] on button "Save Note" at bounding box center [599, 347] width 81 height 25
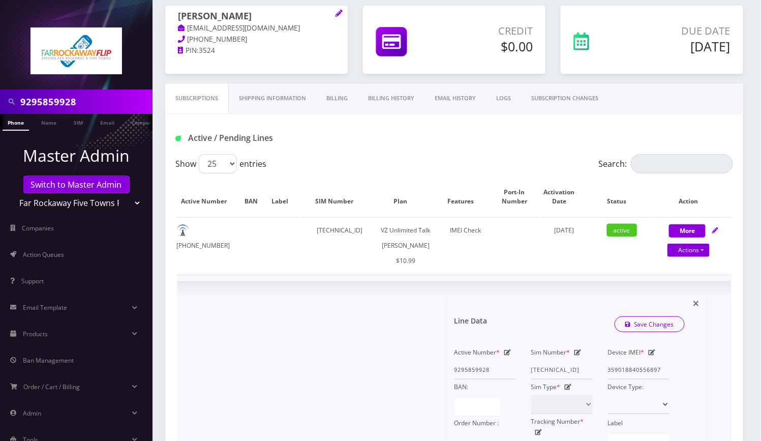
scroll to position [0, 0]
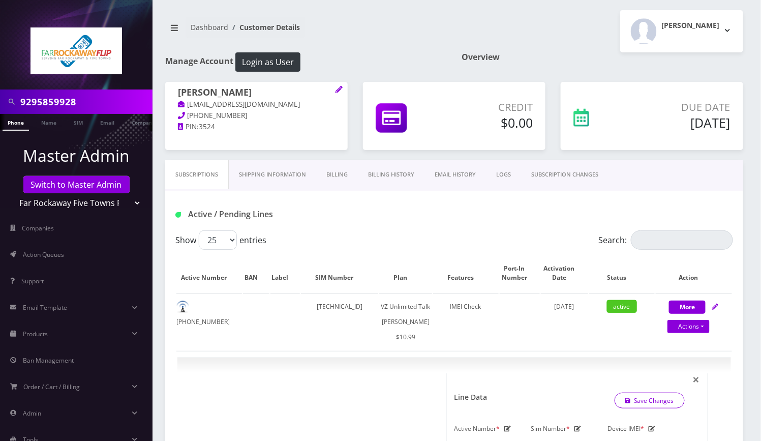
click at [558, 173] on link "SUBSCRIPTION CHANGES" at bounding box center [564, 174] width 87 height 29
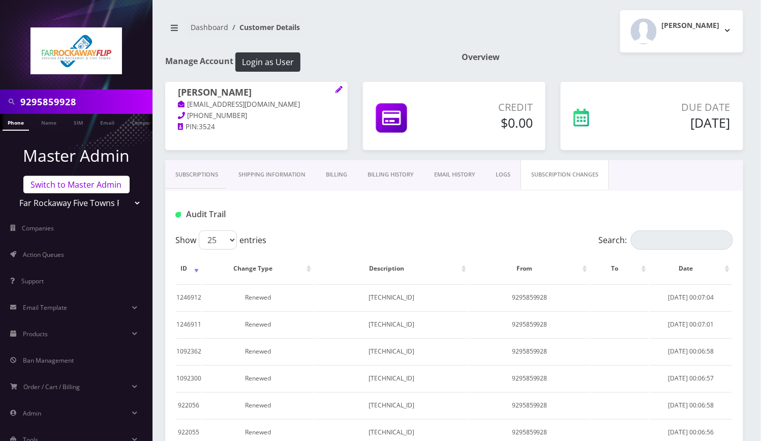
click at [87, 181] on link "Switch to Master Admin" at bounding box center [76, 184] width 106 height 17
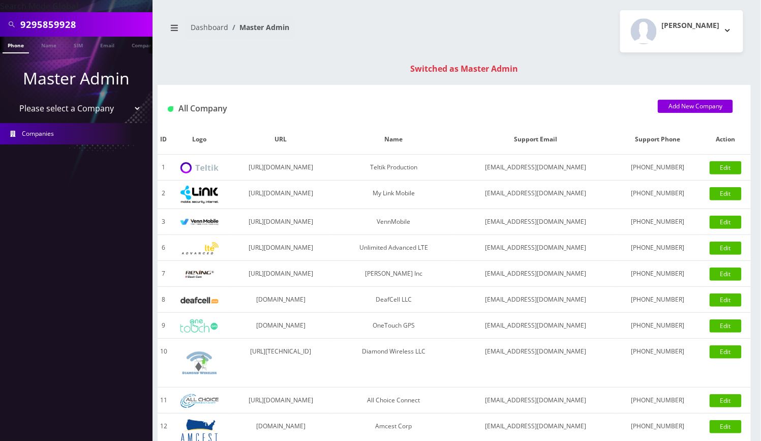
click at [52, 23] on input "9295859928" at bounding box center [85, 24] width 130 height 19
paste input "[PHONE_NUMBER]."
click at [62, 28] on input "[PHONE_NUMBER]" at bounding box center [85, 24] width 130 height 19
click at [43, 24] on input "667-3912221" at bounding box center [85, 24] width 130 height 19
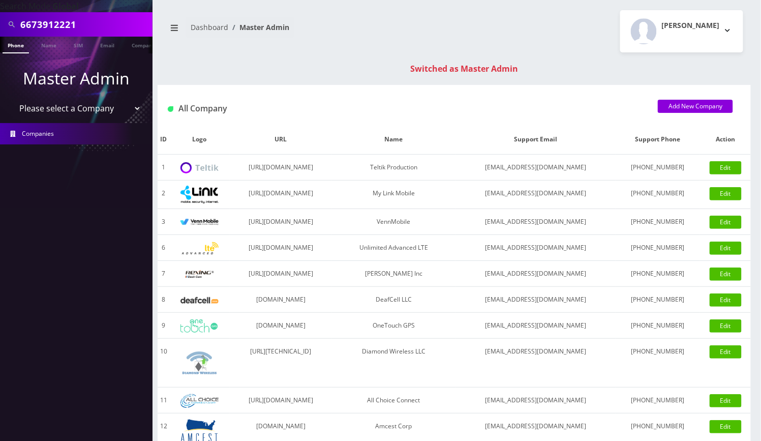
type input "6673912221"
click at [26, 41] on link "Phone" at bounding box center [16, 45] width 26 height 17
click at [18, 45] on link "Phone" at bounding box center [16, 45] width 26 height 17
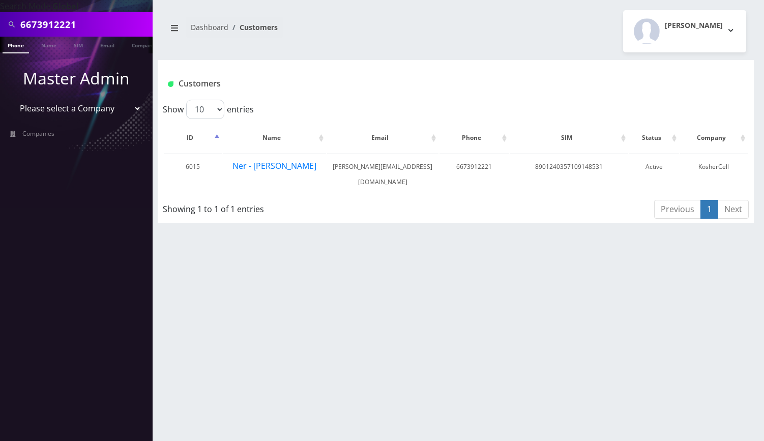
click at [258, 167] on button "Ner - Eli Daniel" at bounding box center [274, 165] width 85 height 13
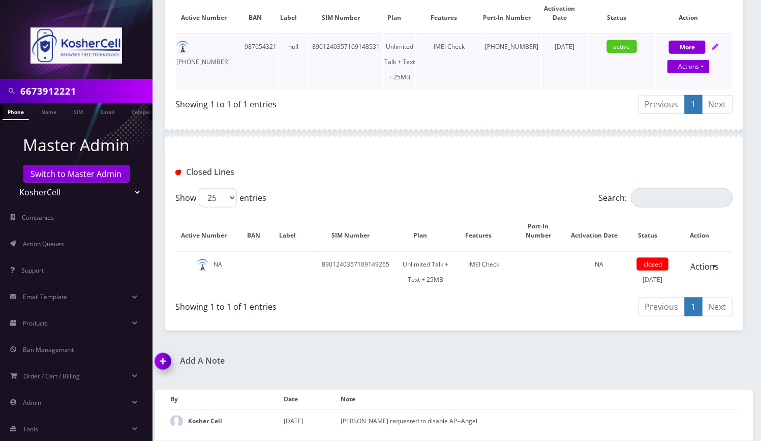
scroll to position [272, 0]
click at [379, 170] on div "Closed Lines" at bounding box center [454, 168] width 578 height 40
click at [432, 164] on div "Closed Lines" at bounding box center [454, 172] width 573 height 17
click at [39, 89] on input "6673912221" at bounding box center [85, 90] width 130 height 19
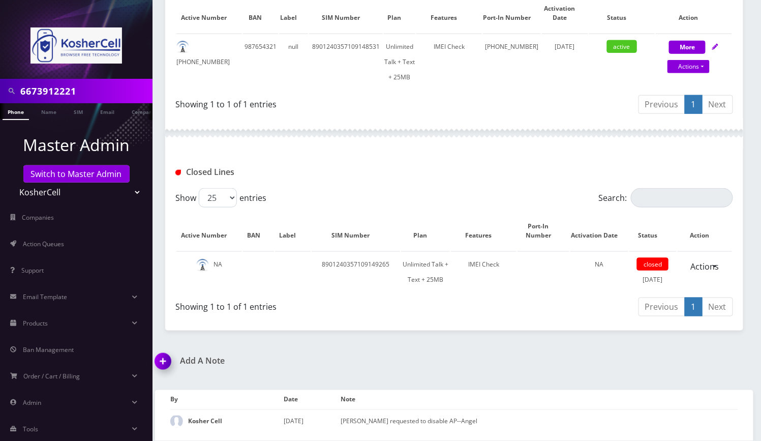
paste input "9297376890"
type input "9297376890"
click at [20, 115] on link "Phone" at bounding box center [16, 111] width 26 height 17
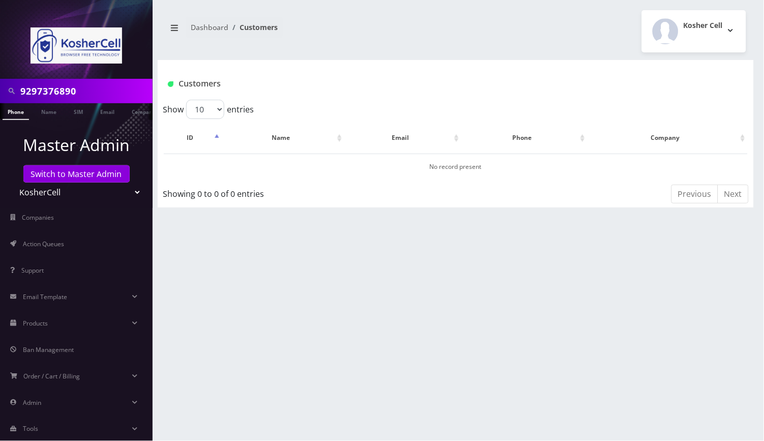
click at [98, 174] on link "Switch to Master Admin" at bounding box center [76, 173] width 106 height 17
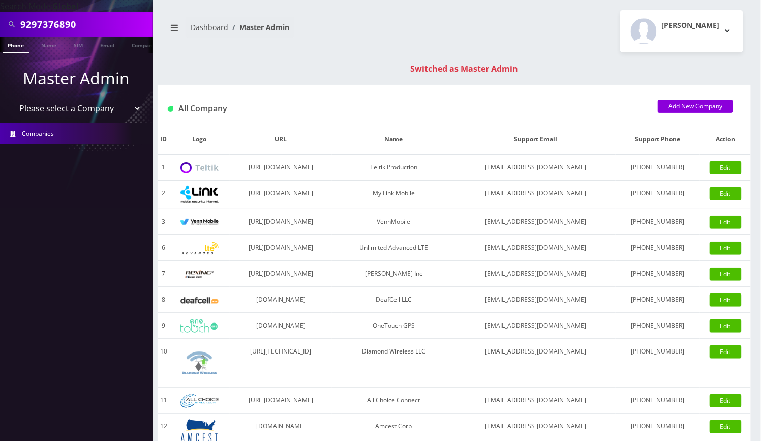
click at [19, 50] on link "Phone" at bounding box center [16, 45] width 26 height 17
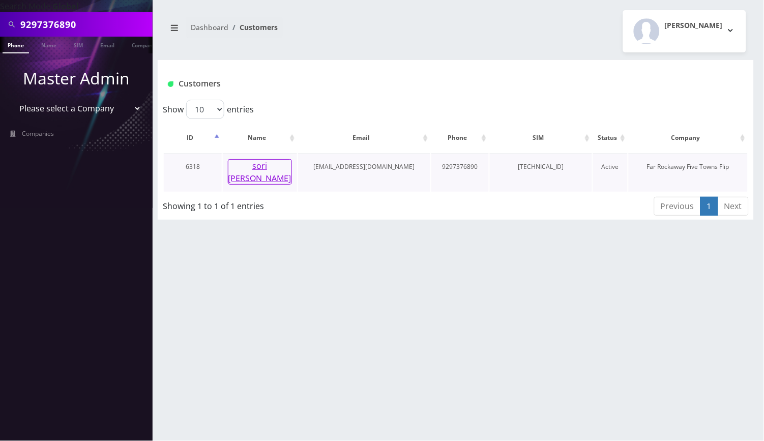
click at [259, 165] on button "sori chopp" at bounding box center [260, 171] width 64 height 25
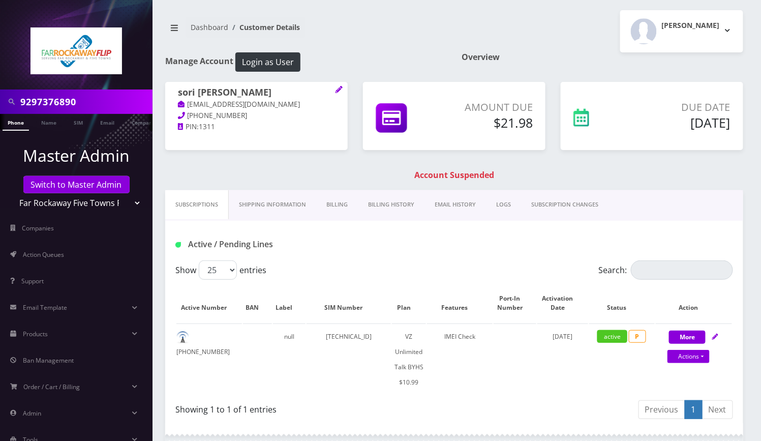
click at [386, 203] on link "Billing History" at bounding box center [391, 204] width 67 height 29
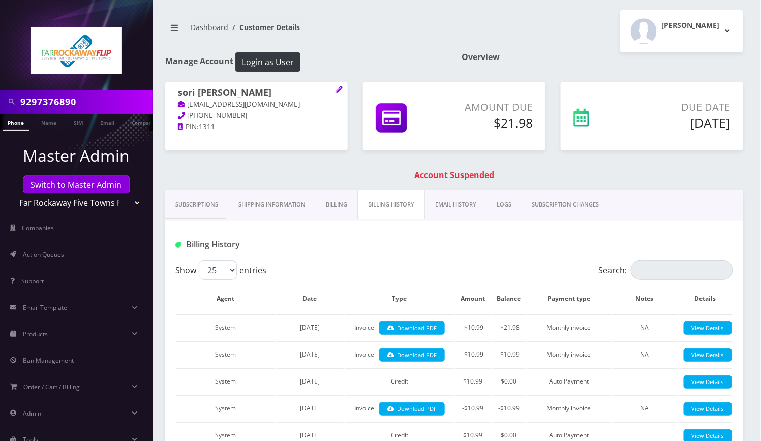
click at [186, 203] on link "Subscriptions" at bounding box center [196, 204] width 63 height 29
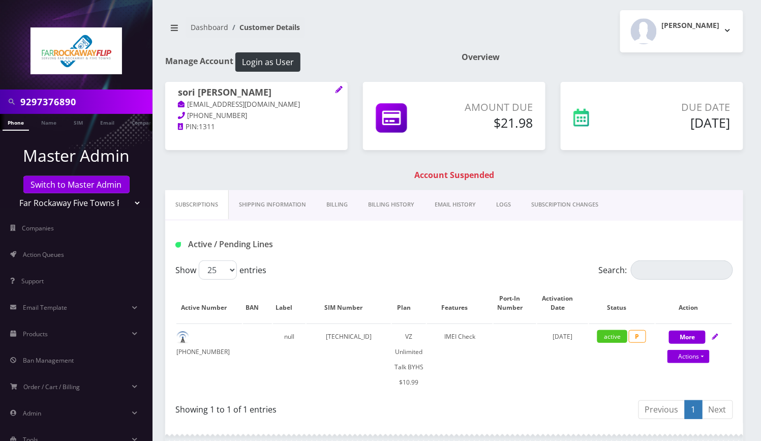
click at [383, 205] on link "Billing History" at bounding box center [391, 204] width 67 height 29
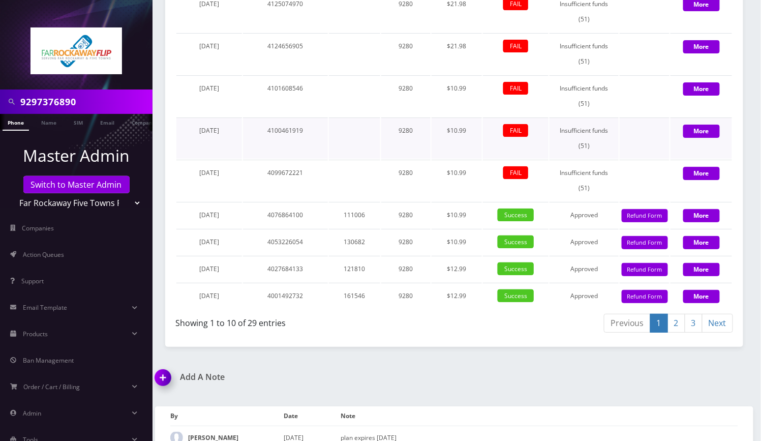
scroll to position [1501, 0]
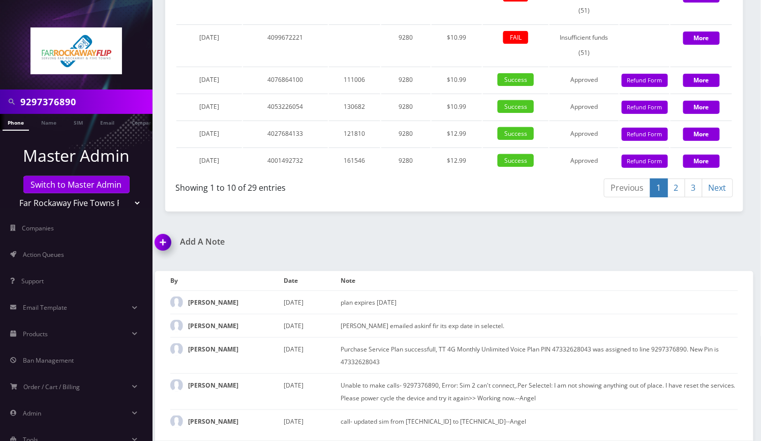
click at [671, 192] on link "2" at bounding box center [677, 187] width 18 height 19
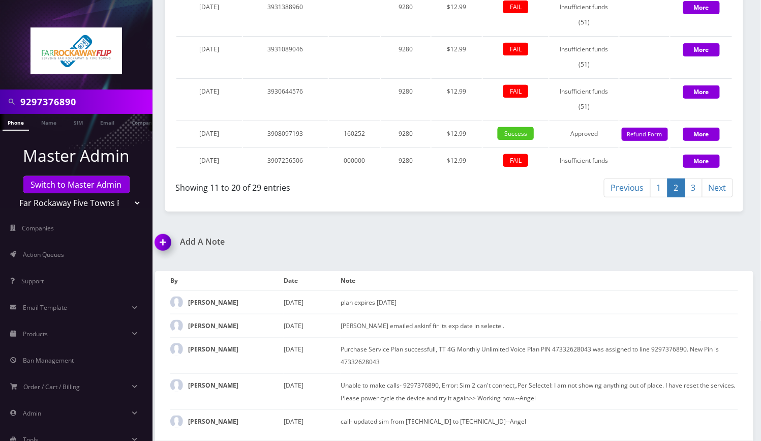
click at [658, 197] on link "1" at bounding box center [659, 187] width 18 height 19
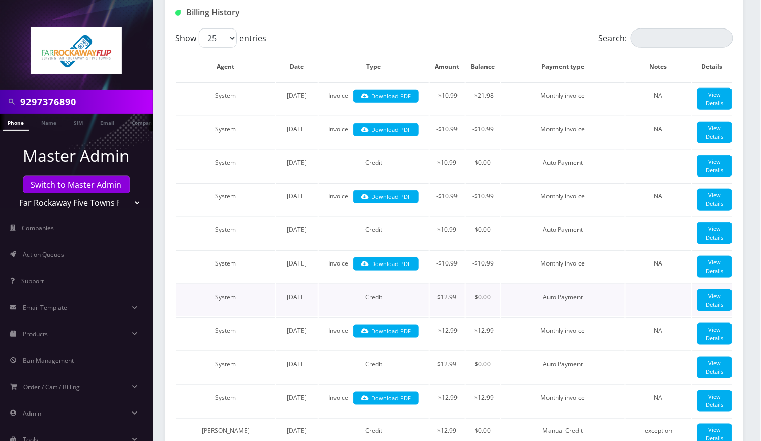
scroll to position [0, 0]
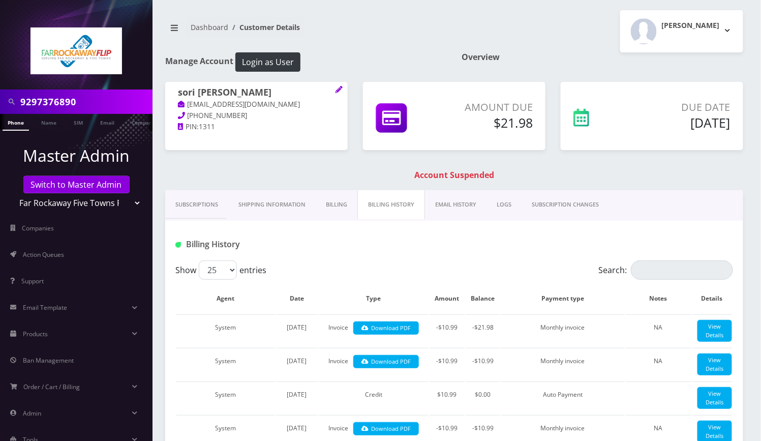
click at [340, 209] on link "Billing" at bounding box center [337, 204] width 42 height 29
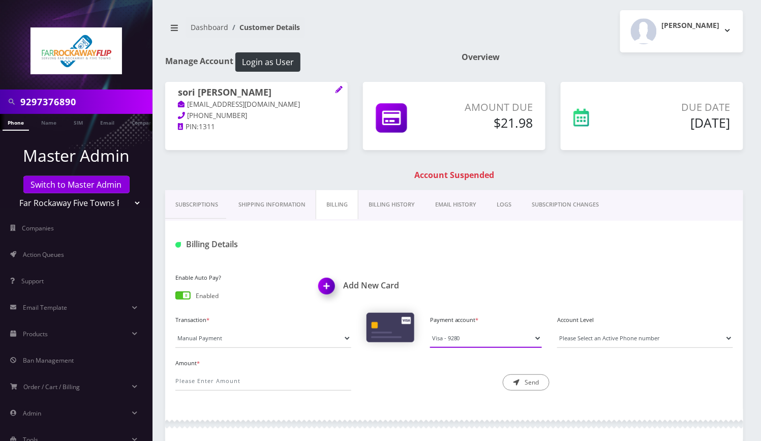
click at [474, 335] on select "Visa - 9280" at bounding box center [486, 337] width 112 height 19
click at [495, 269] on div "Enable Auto Pay? Enabled Add New Card Transaction * Manual Payment Custom Charg…" at bounding box center [454, 334] width 578 height 148
click at [198, 208] on link "Subscriptions" at bounding box center [196, 204] width 63 height 29
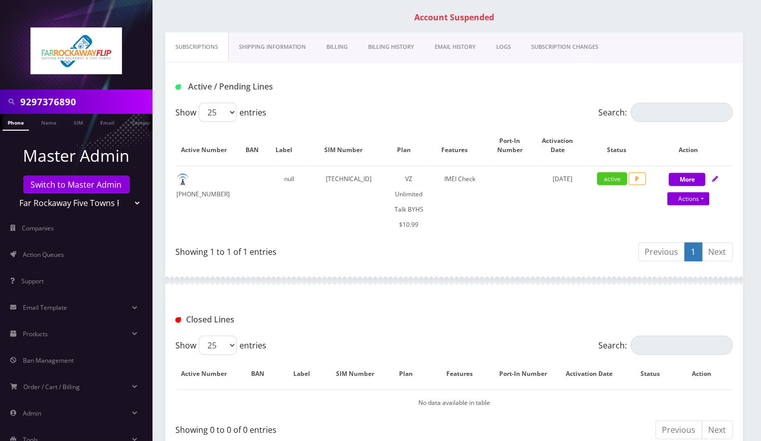
scroll to position [397, 0]
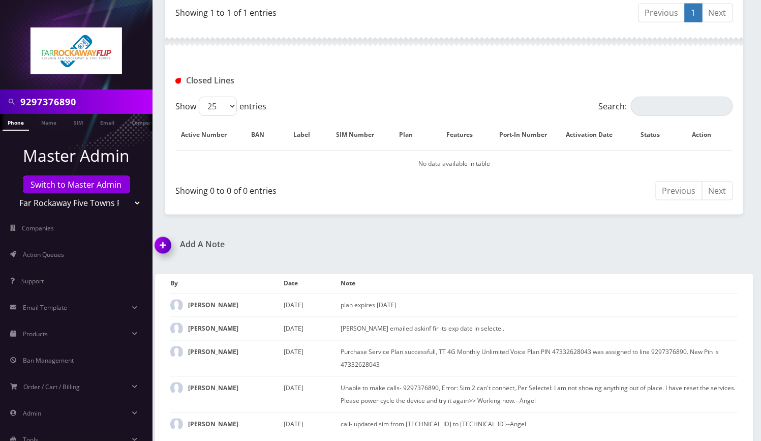
click at [165, 241] on img at bounding box center [165, 249] width 30 height 30
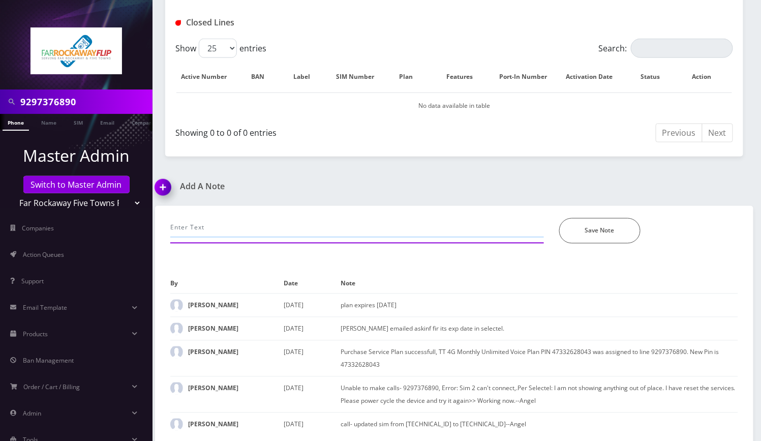
click at [223, 228] on input "text" at bounding box center [357, 227] width 374 height 19
click at [247, 226] on input "text" at bounding box center [357, 227] width 374 height 19
click at [251, 222] on input "call- advised" at bounding box center [357, 227] width 374 height 19
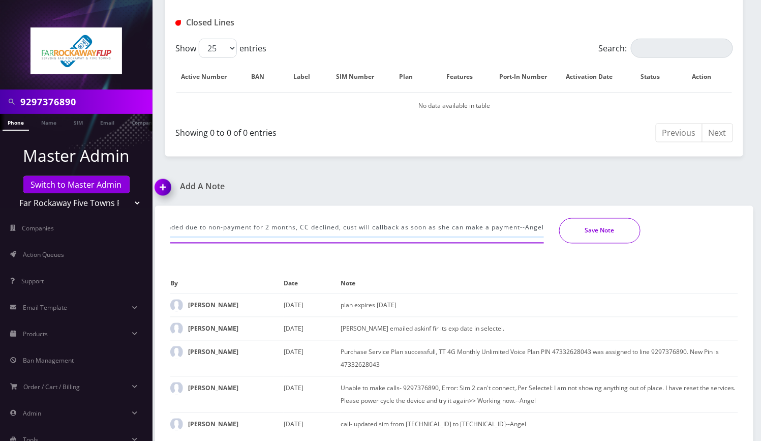
type input "call- advised cust that acct was suspended due to non-payment for 2 months, CC …"
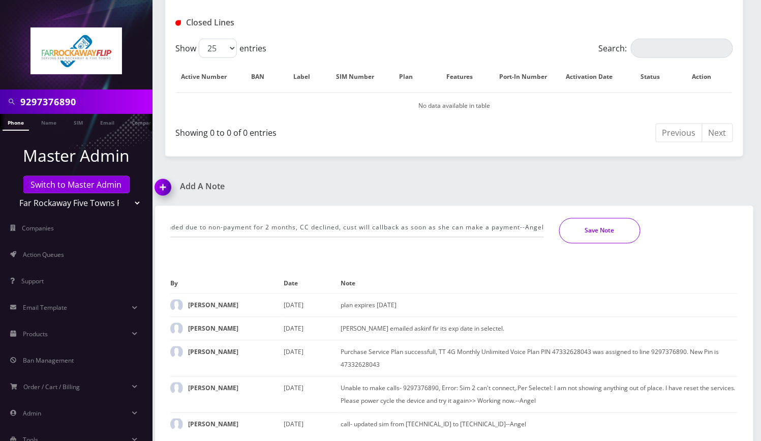
click at [603, 239] on button "Save Note" at bounding box center [599, 230] width 81 height 25
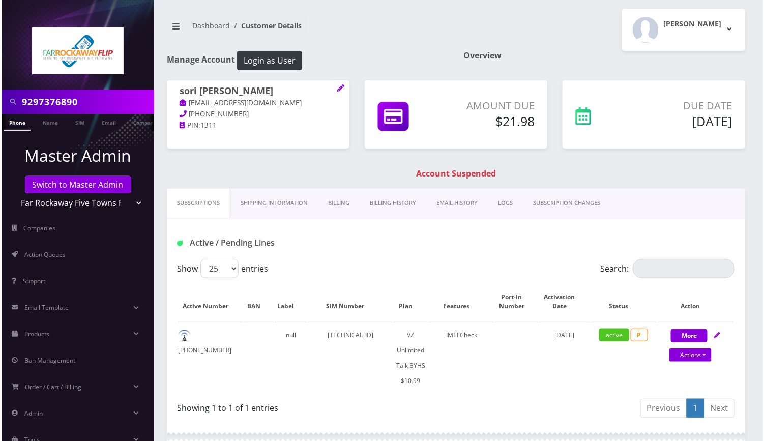
scroll to position [0, 0]
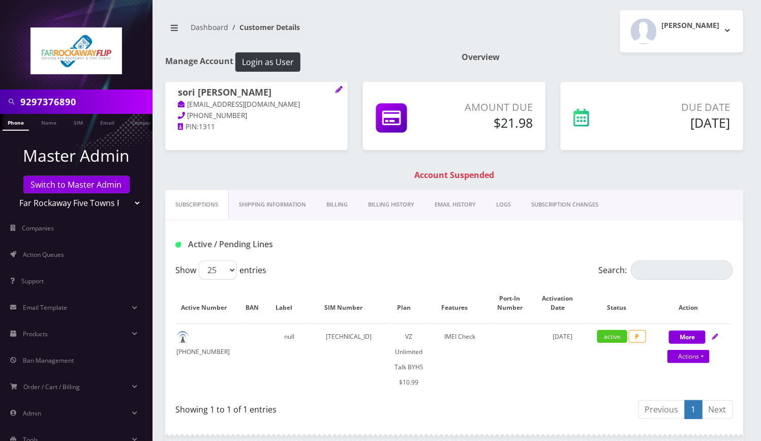
click at [342, 208] on link "Billing" at bounding box center [337, 204] width 42 height 29
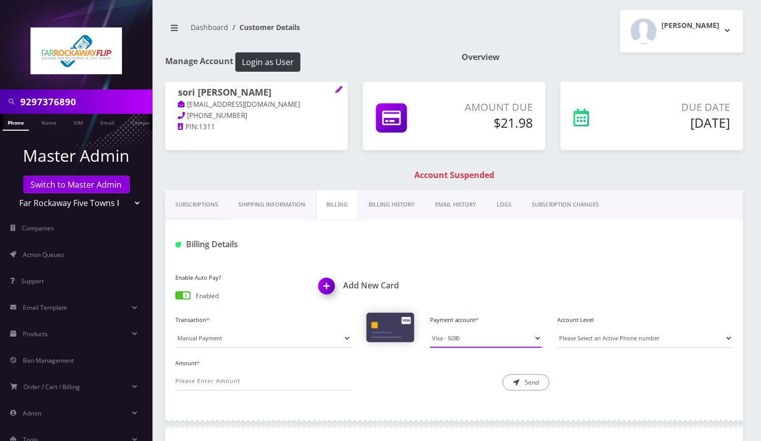
click at [486, 339] on select "Visa - 9280" at bounding box center [486, 337] width 112 height 19
click at [199, 196] on link "Subscriptions" at bounding box center [196, 204] width 63 height 29
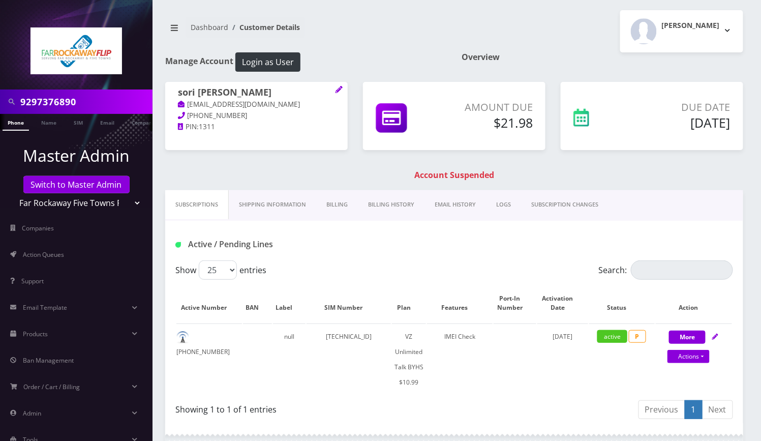
click at [405, 205] on link "Billing History" at bounding box center [391, 204] width 67 height 29
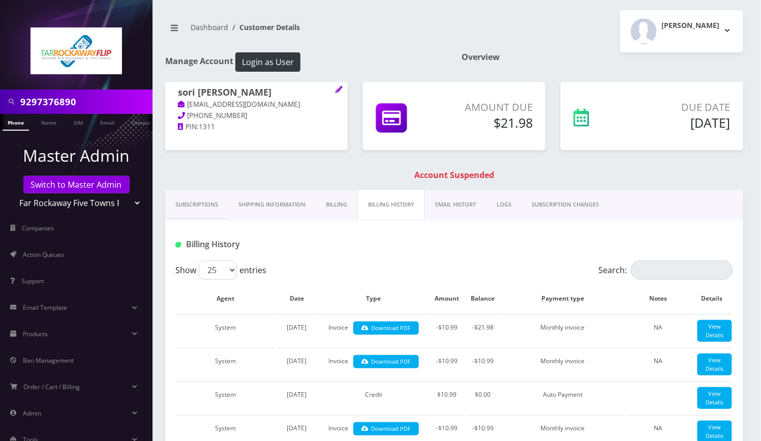
click at [342, 202] on link "Billing" at bounding box center [337, 204] width 42 height 29
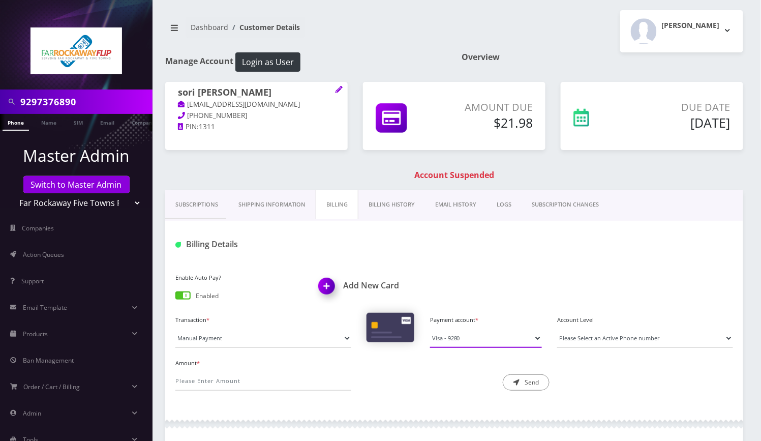
click at [462, 331] on select "Visa - 9280" at bounding box center [486, 337] width 112 height 19
click at [683, 239] on div at bounding box center [550, 244] width 382 height 17
click at [323, 288] on img at bounding box center [329, 290] width 30 height 30
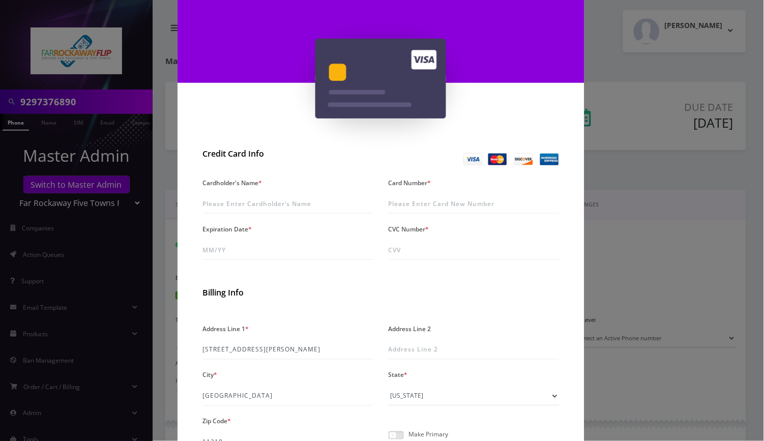
scroll to position [135, 0]
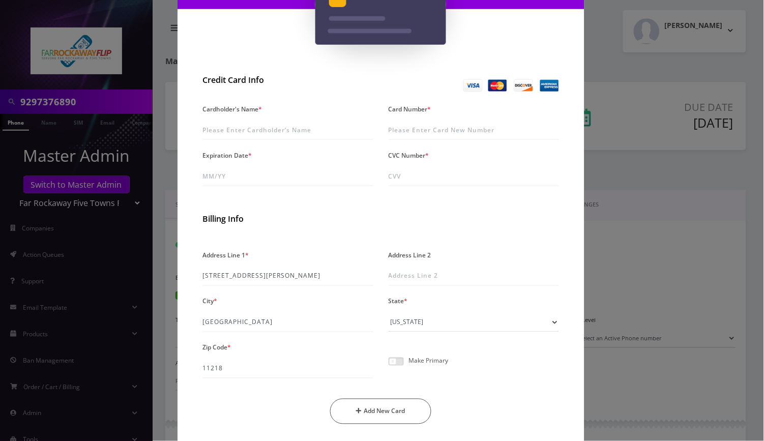
click at [664, 257] on div "× Add A New Card Credit Card Info Cardholder's Name * Card Number * Expiration …" at bounding box center [382, 220] width 764 height 441
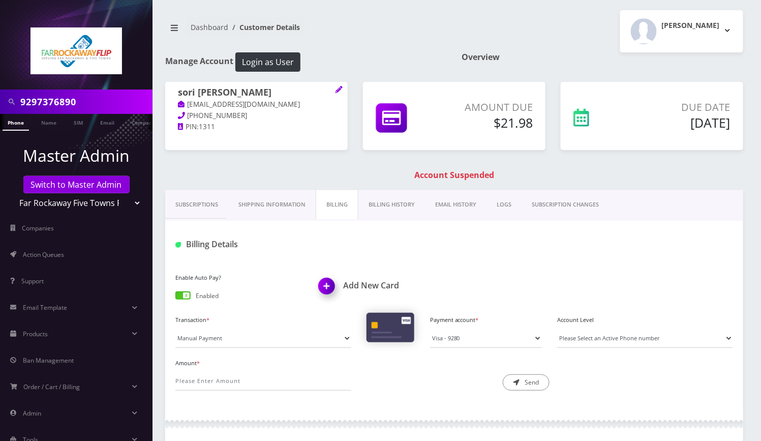
click at [245, 94] on h1 "sori [PERSON_NAME]" at bounding box center [256, 93] width 157 height 12
copy h1 "sori [PERSON_NAME]"
click at [323, 293] on img at bounding box center [329, 290] width 30 height 30
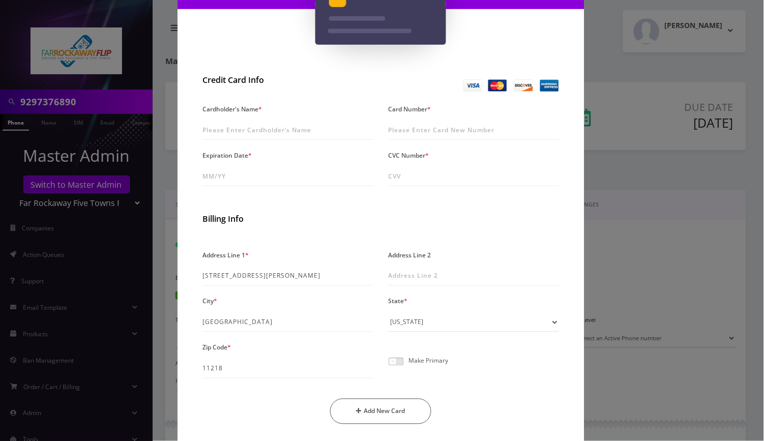
scroll to position [0, 0]
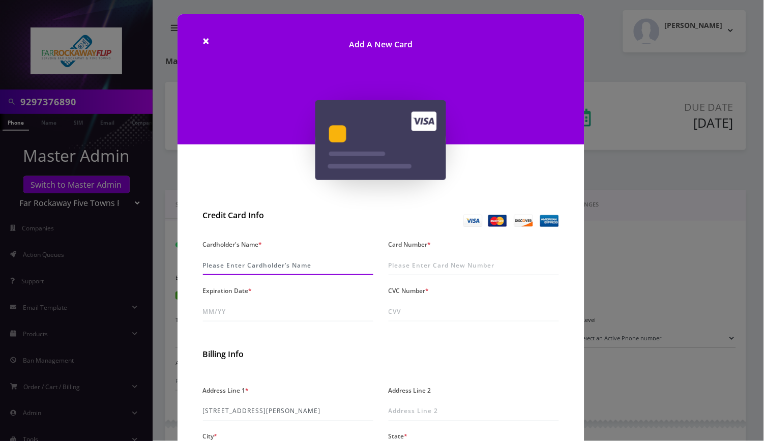
click at [244, 263] on input "Cardholder's Name *" at bounding box center [288, 265] width 170 height 19
paste input "sori [PERSON_NAME]"
click at [205, 267] on input "sori [PERSON_NAME]" at bounding box center [288, 265] width 170 height 19
click at [265, 267] on input "Sori Chopp" at bounding box center [288, 265] width 170 height 19
click at [227, 268] on input "Sori Chopp" at bounding box center [288, 265] width 170 height 19
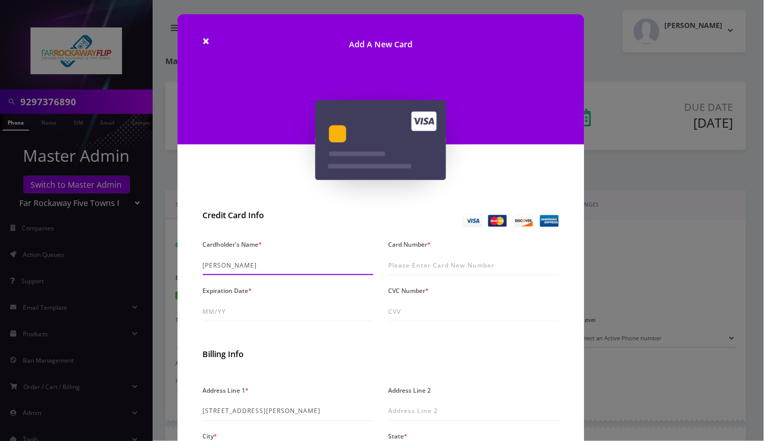
click at [227, 268] on input "Sori Chopp" at bounding box center [288, 265] width 170 height 19
click at [255, 267] on input "Sori Chopp" at bounding box center [288, 265] width 170 height 19
click at [203, 267] on input "Sori Chopp" at bounding box center [288, 265] width 170 height 19
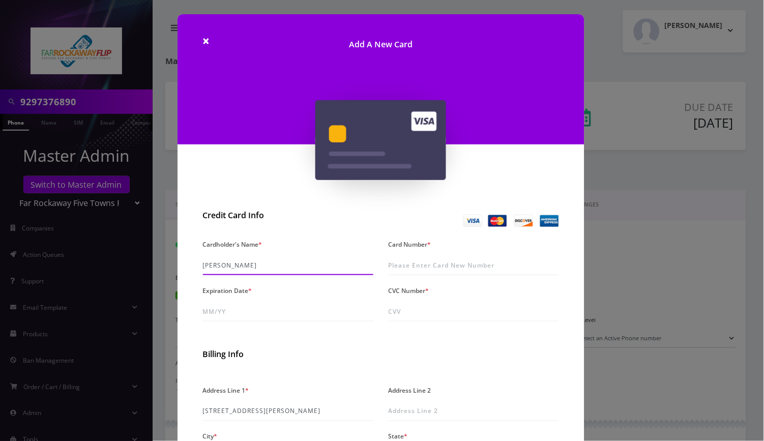
click at [203, 267] on input "Sori Chopp" at bounding box center [288, 265] width 170 height 19
click at [225, 270] on input "Nachman Chopp" at bounding box center [288, 265] width 170 height 19
click at [225, 269] on input "Nachman Chopp" at bounding box center [288, 265] width 170 height 19
type input "Nachman Chopp"
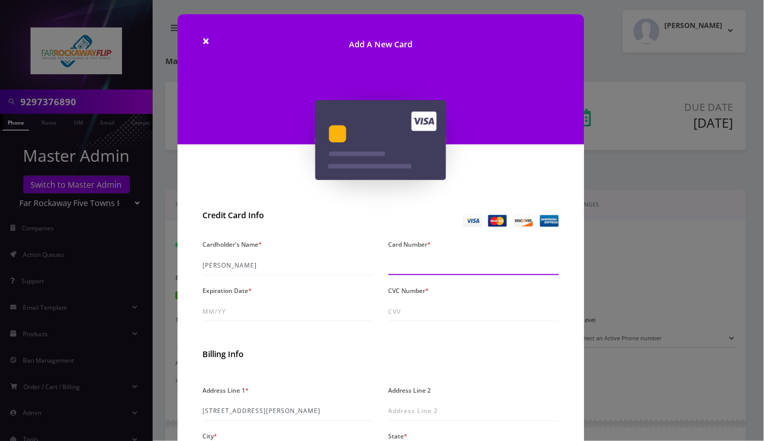
click at [449, 265] on input "Card Number *" at bounding box center [473, 265] width 170 height 19
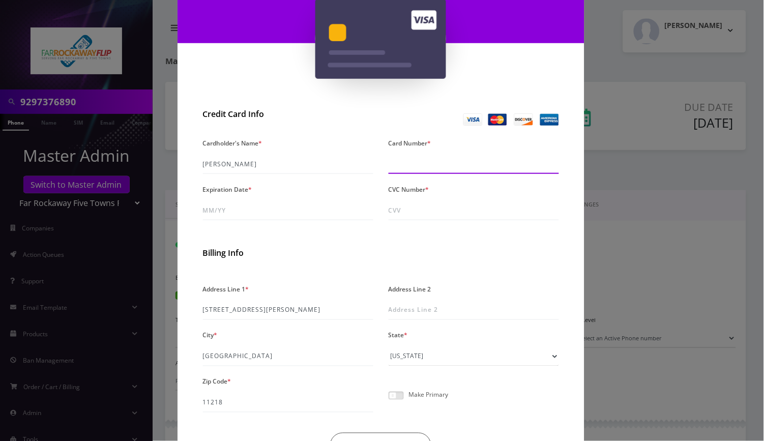
scroll to position [135, 0]
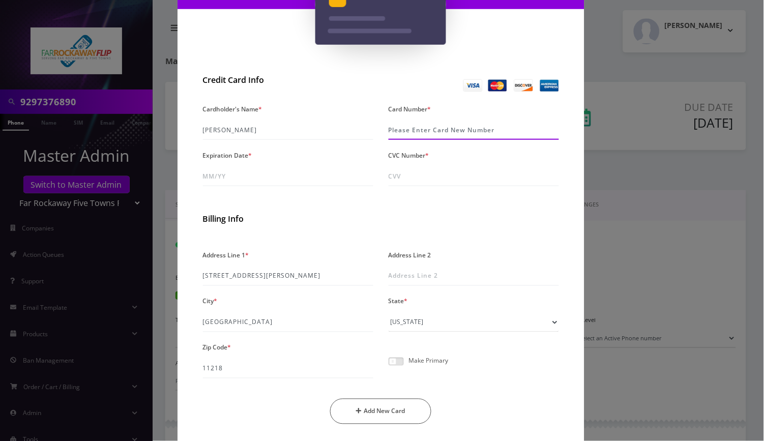
click at [409, 123] on input "Card Number *" at bounding box center [473, 129] width 170 height 19
click at [406, 135] on input "Card Number *" at bounding box center [473, 129] width 170 height 19
type input "5262 1941 3243 3809"
click at [406, 135] on input "5262 1941 3243 3809" at bounding box center [473, 129] width 170 height 19
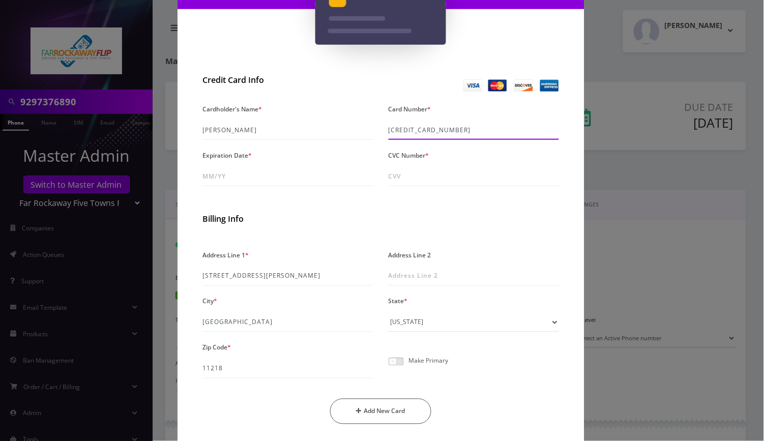
click at [406, 135] on input "5262 1941 3243 3809" at bounding box center [473, 129] width 170 height 19
click at [413, 129] on input "5262 1941 3243 3809" at bounding box center [473, 129] width 170 height 19
click at [233, 173] on input "Expiration Date *" at bounding box center [288, 176] width 170 height 19
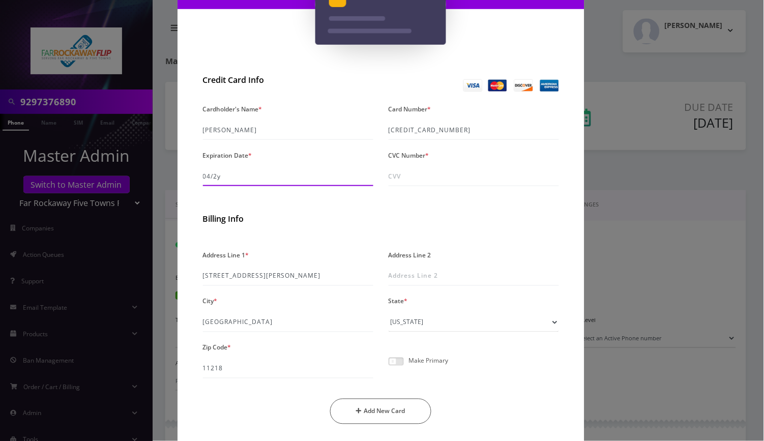
type input "04/29"
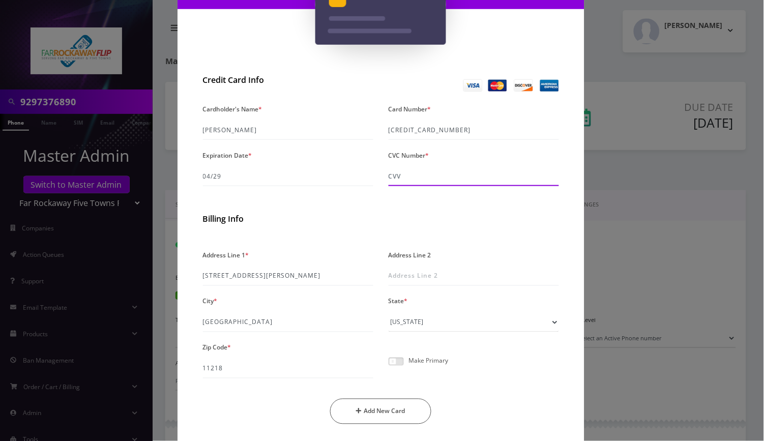
click at [437, 174] on input "CVC Number *" at bounding box center [473, 176] width 170 height 19
type input "029"
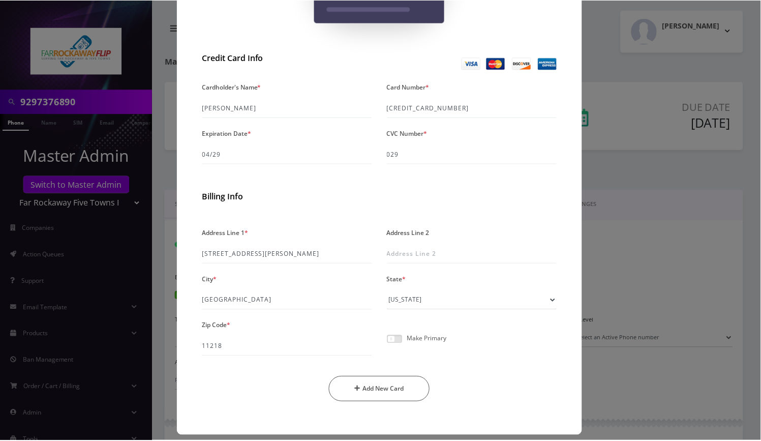
scroll to position [166, 0]
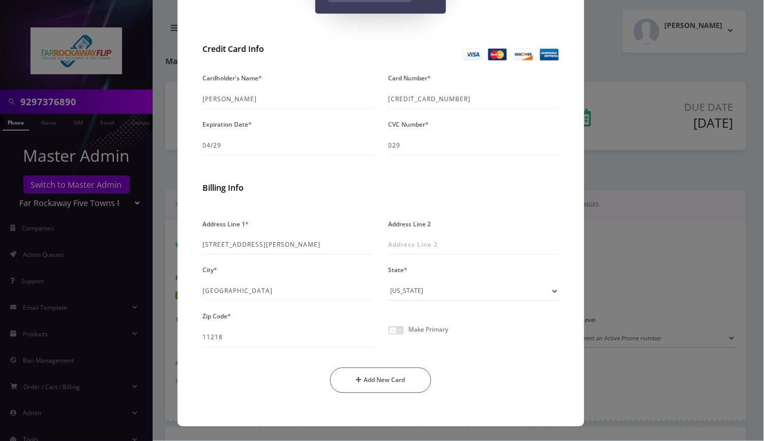
click at [401, 330] on span at bounding box center [395, 330] width 15 height 8
click at [388, 336] on input "checkbox" at bounding box center [388, 336] width 0 height 0
click at [401, 383] on button "Add New Card" at bounding box center [380, 380] width 101 height 25
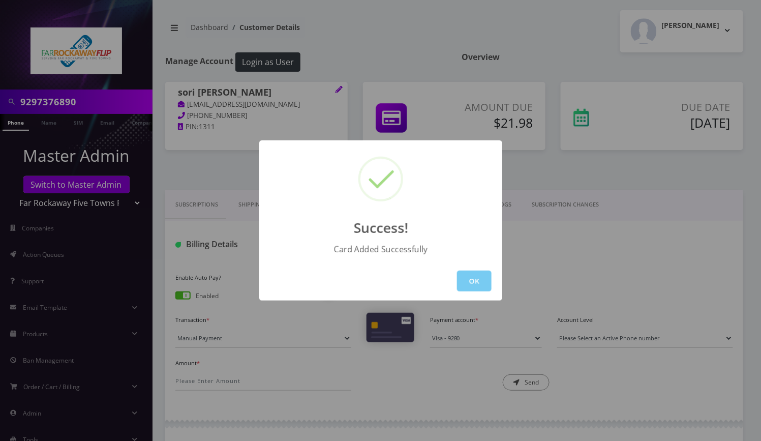
click at [476, 282] on button "OK" at bounding box center [474, 280] width 35 height 21
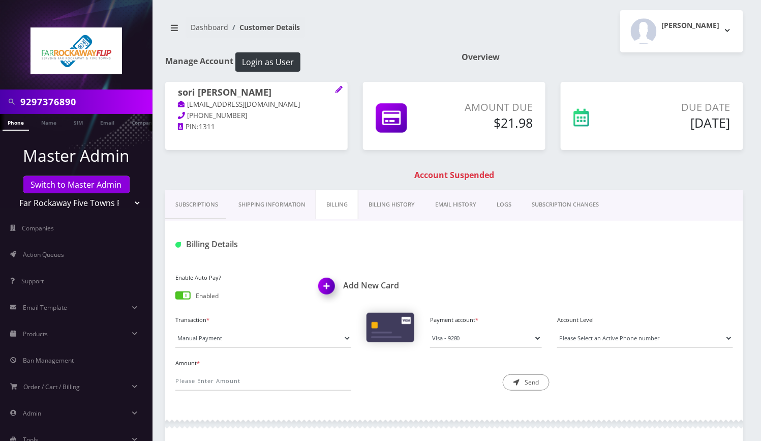
click at [18, 123] on link "Phone" at bounding box center [16, 122] width 26 height 17
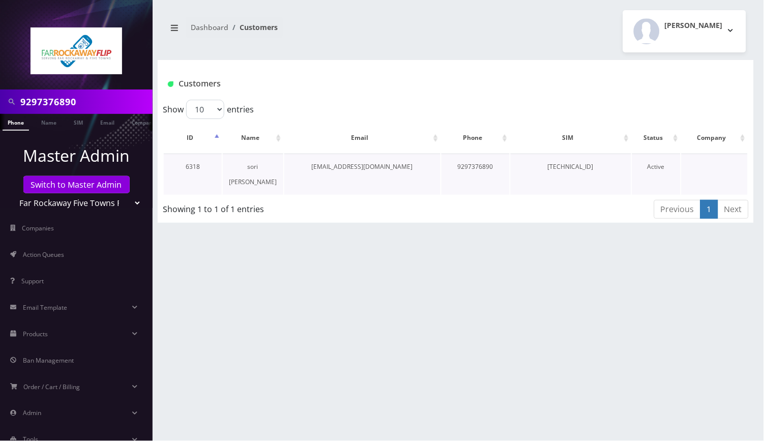
click at [258, 169] on link "sori [PERSON_NAME]" at bounding box center [253, 174] width 48 height 24
click at [254, 167] on link "sori [PERSON_NAME]" at bounding box center [253, 174] width 48 height 24
click at [247, 167] on link "sori [PERSON_NAME]" at bounding box center [253, 174] width 48 height 24
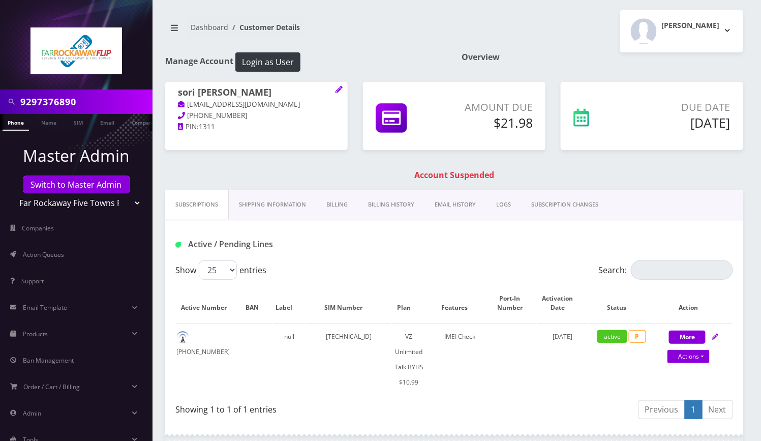
click at [338, 200] on link "Billing" at bounding box center [337, 204] width 42 height 29
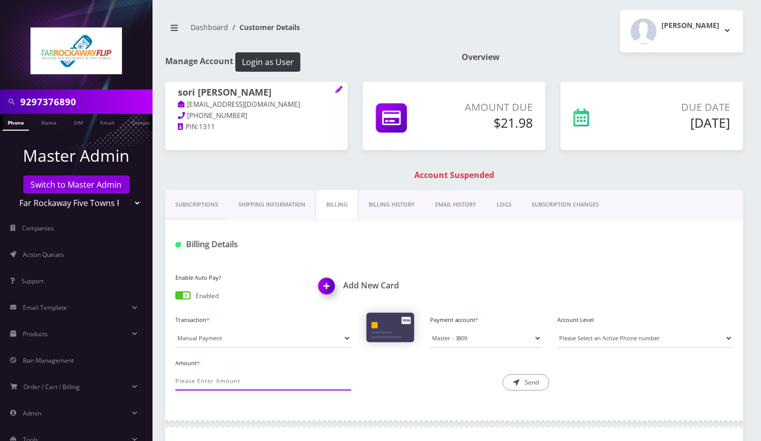
click at [239, 377] on input "Amount *" at bounding box center [263, 380] width 176 height 19
type input "21.98"
click at [526, 383] on button "Send" at bounding box center [526, 382] width 47 height 16
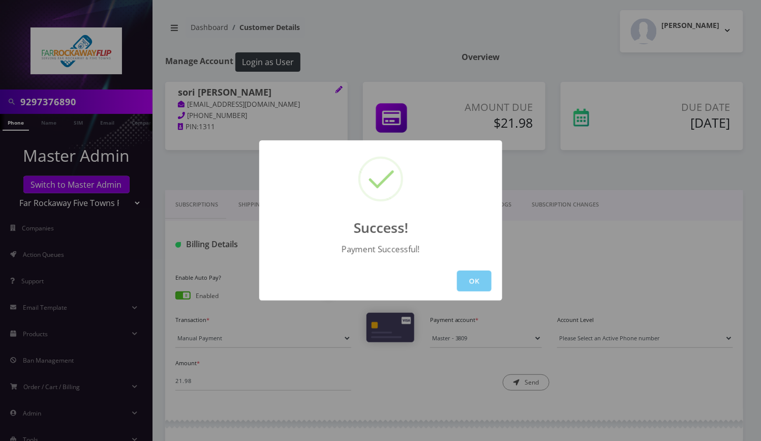
click at [463, 275] on button "OK" at bounding box center [474, 280] width 35 height 21
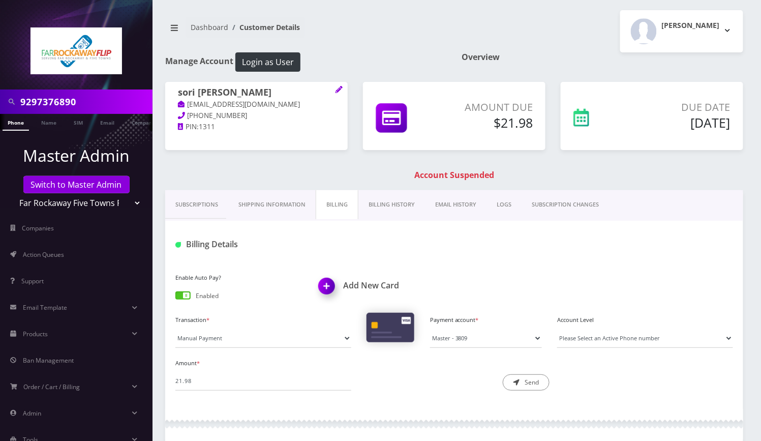
click at [14, 120] on link "Phone" at bounding box center [16, 122] width 26 height 17
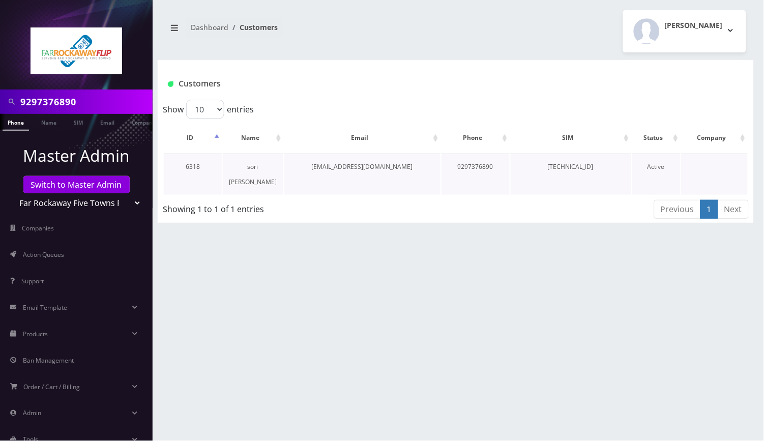
click at [253, 164] on link "sori [PERSON_NAME]" at bounding box center [253, 174] width 48 height 24
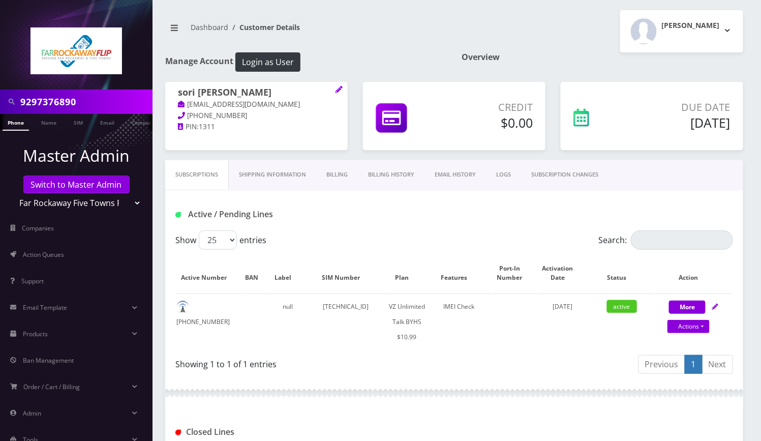
click at [344, 172] on link "Billing" at bounding box center [337, 174] width 42 height 29
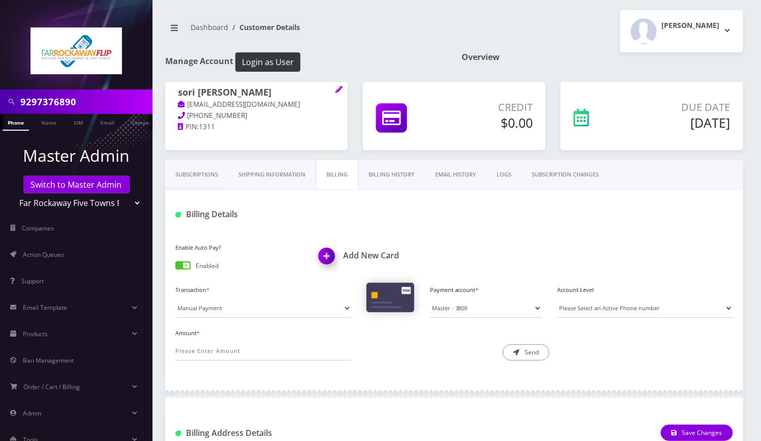
click at [389, 171] on link "Billing History" at bounding box center [391, 174] width 67 height 29
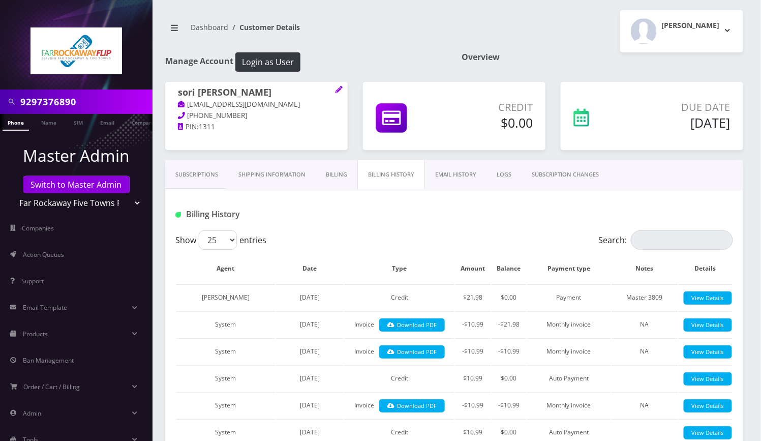
click at [191, 173] on link "Subscriptions" at bounding box center [196, 174] width 63 height 29
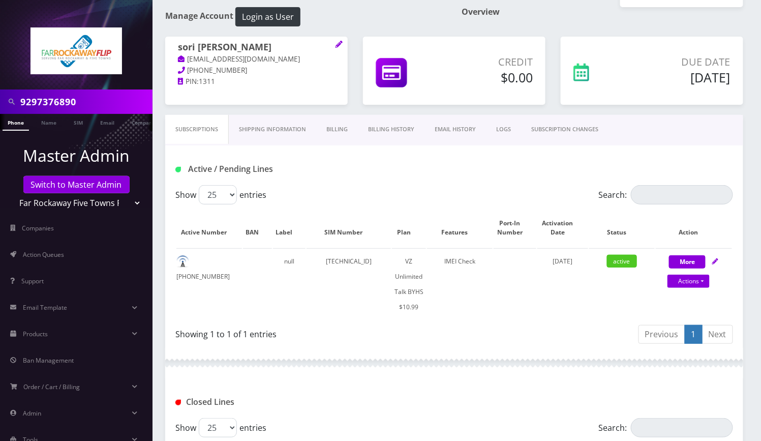
scroll to position [339, 0]
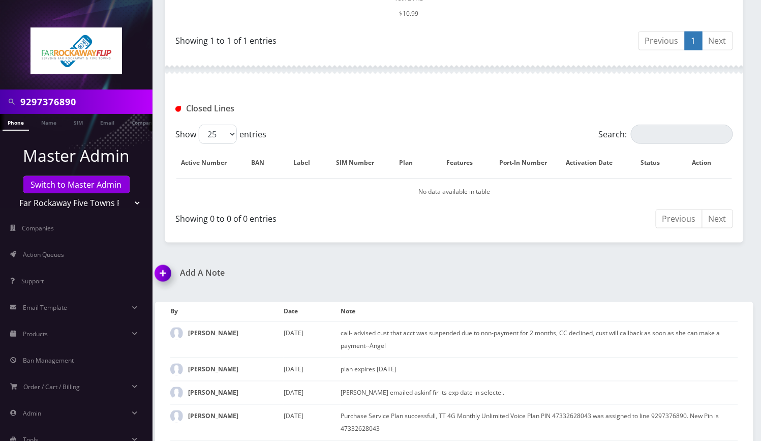
click at [161, 267] on img at bounding box center [165, 277] width 30 height 30
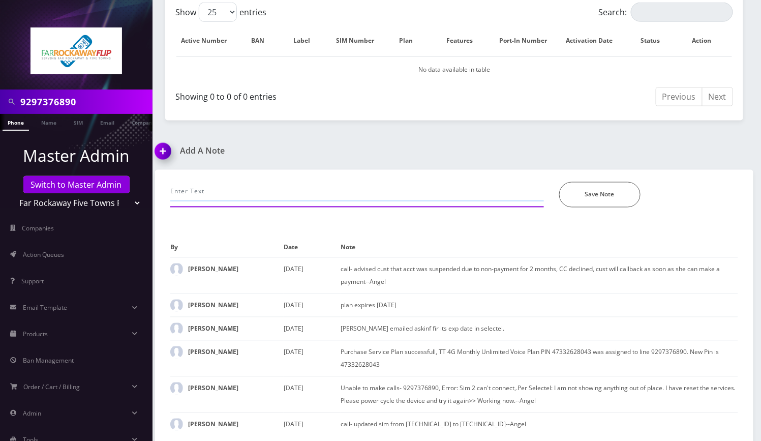
click at [233, 195] on input "text" at bounding box center [357, 191] width 374 height 19
type input "called back, added new cc, processed payment, restored in Selectel-*-Angel"
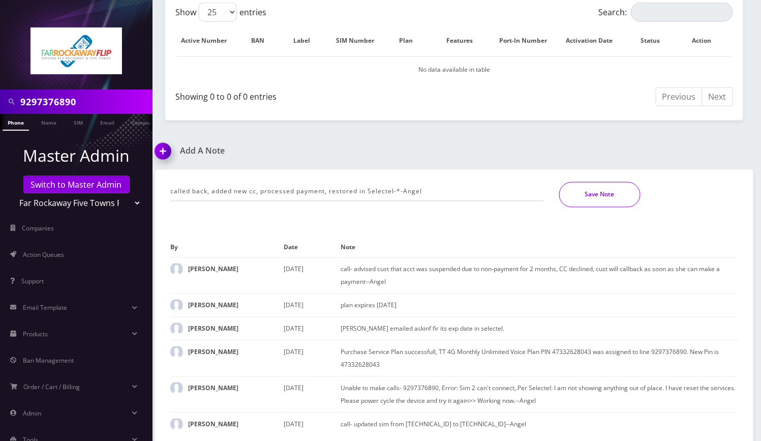
click at [579, 188] on button "Save Note" at bounding box center [599, 194] width 81 height 25
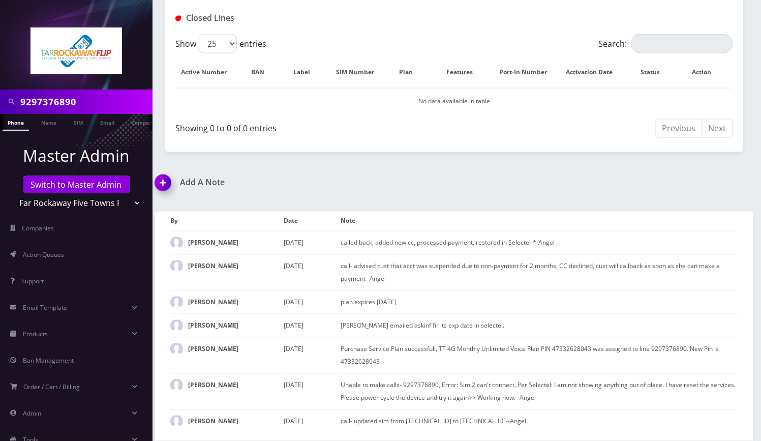
scroll to position [426, 0]
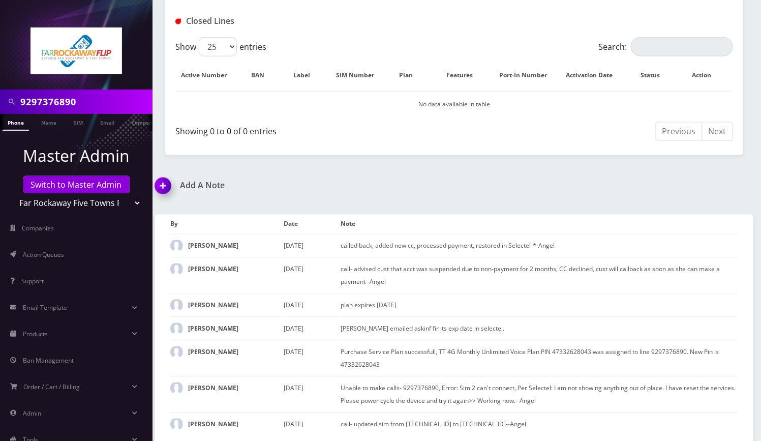
click at [415, 28] on div "Closed Lines" at bounding box center [454, 21] width 573 height 17
click at [67, 103] on input "9297376890" at bounding box center [85, 101] width 130 height 19
click at [72, 192] on link "Switch to Master Admin" at bounding box center [76, 184] width 106 height 17
click at [52, 185] on link "Switch to Master Admin" at bounding box center [76, 184] width 106 height 17
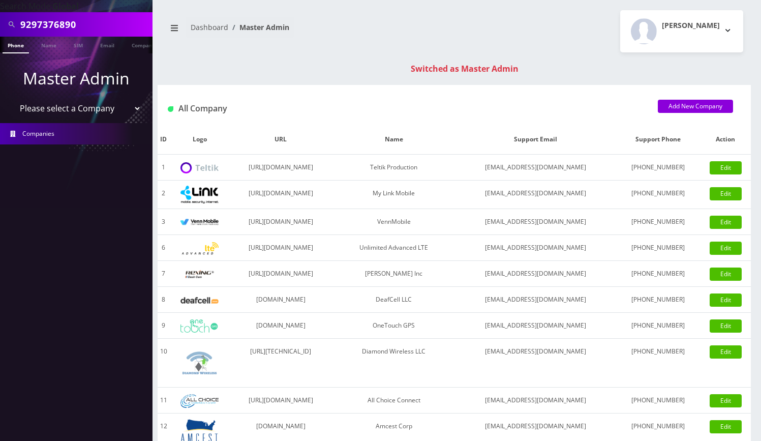
click at [48, 27] on input "9297376890" at bounding box center [85, 24] width 130 height 19
click at [15, 51] on link "Phone" at bounding box center [16, 45] width 26 height 17
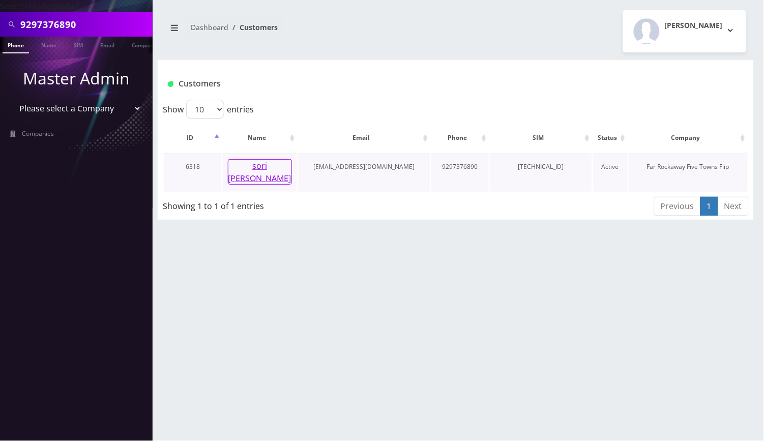
click at [262, 166] on button "sori [PERSON_NAME]" at bounding box center [260, 171] width 64 height 25
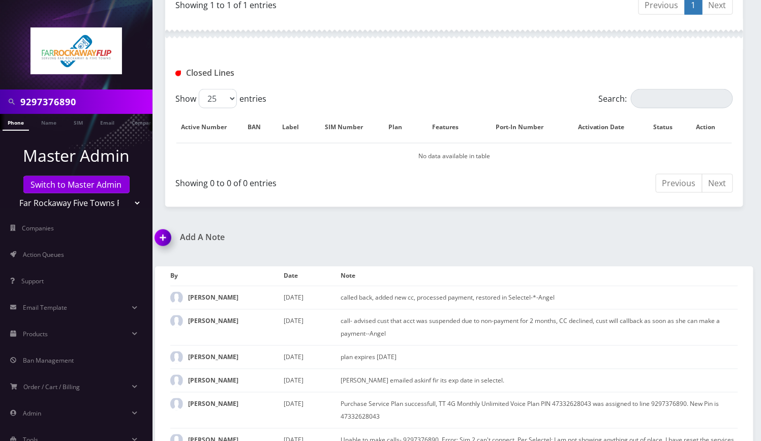
scroll to position [407, 0]
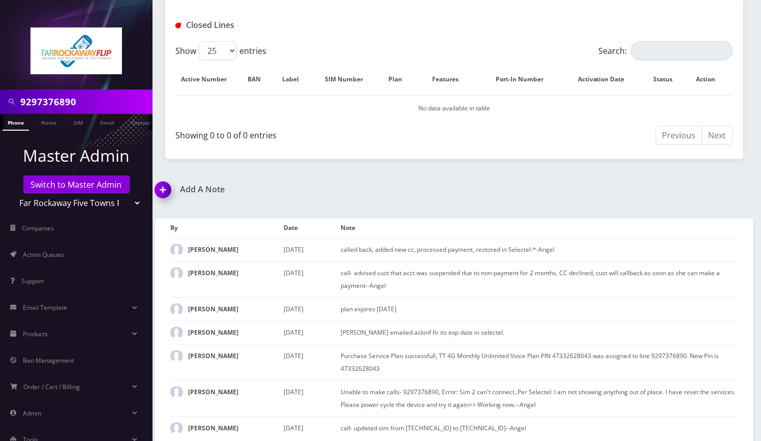
click at [447, 177] on div "9297376890 Phone Name SIM Email Company Customer Dashboard Customer Details [PE…" at bounding box center [454, 20] width 614 height 855
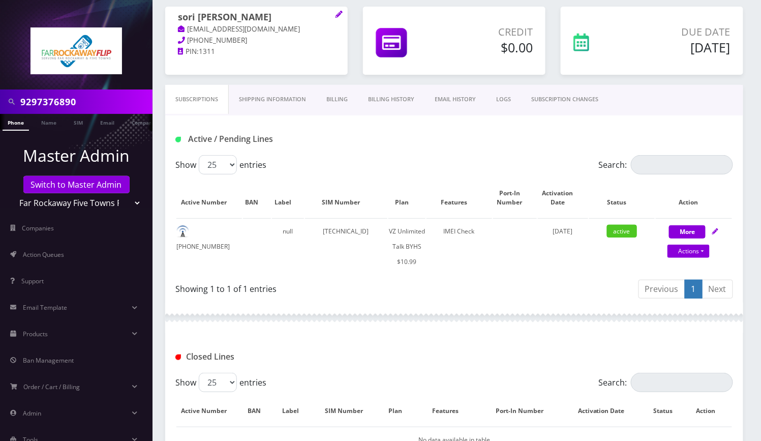
scroll to position [68, 0]
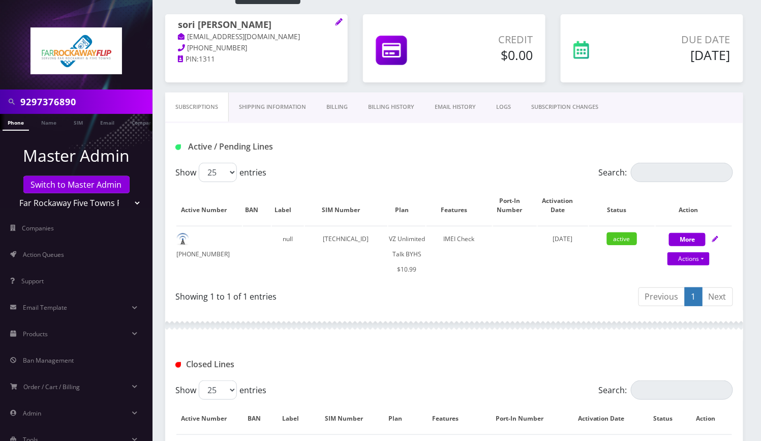
click at [654, 145] on div "Active / Pending Lines" at bounding box center [454, 146] width 573 height 17
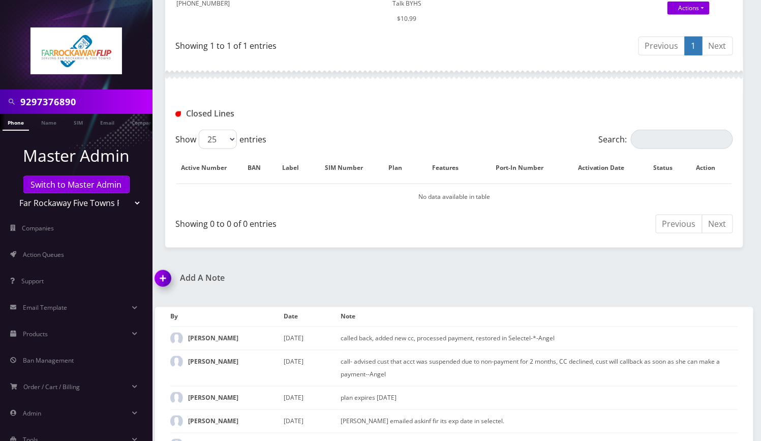
scroll to position [411, 0]
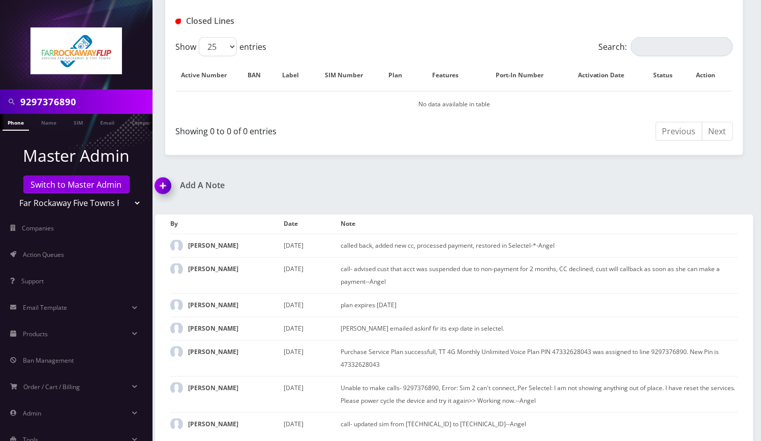
click at [516, 172] on div "9297376890 Phone Name SIM Email Company Customer Dashboard Customer Details [PE…" at bounding box center [454, 16] width 614 height 855
click at [355, 128] on div "Showing 0 to 0 of 0 entries" at bounding box center [310, 129] width 271 height 16
